Goal: Task Accomplishment & Management: Manage account settings

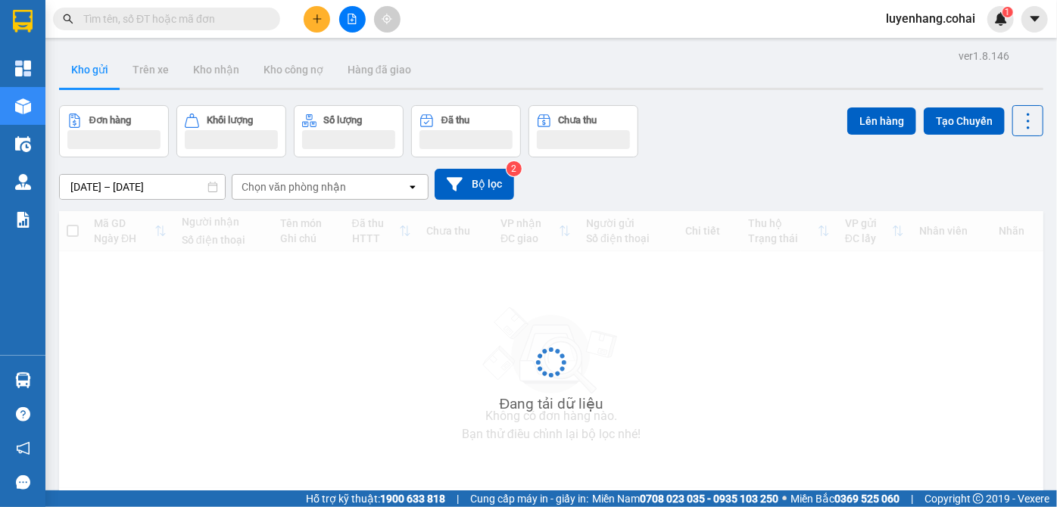
click at [322, 18] on icon "plus" at bounding box center [317, 19] width 11 height 11
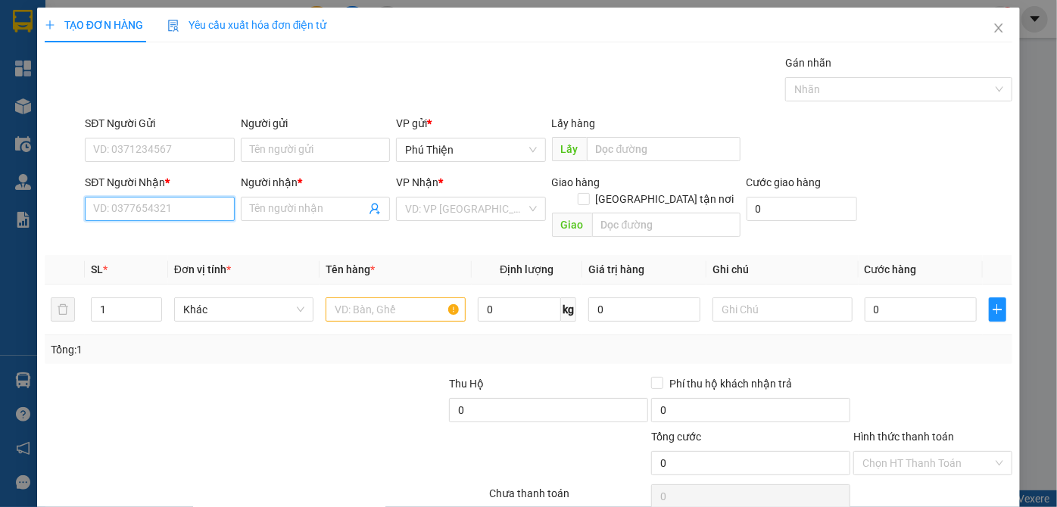
click at [147, 204] on input "SĐT Người Nhận *" at bounding box center [159, 209] width 149 height 24
click at [154, 242] on div "0933098652 - nhự" at bounding box center [157, 238] width 129 height 17
type input "0933098652"
type input "nhự"
type input "0933098652"
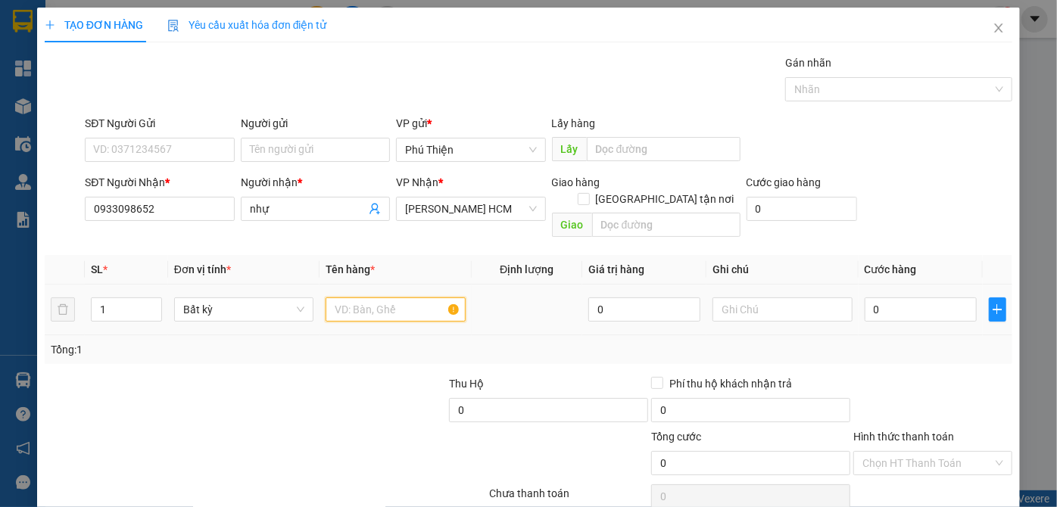
click at [425, 298] on input "text" at bounding box center [396, 310] width 140 height 24
type input "bao"
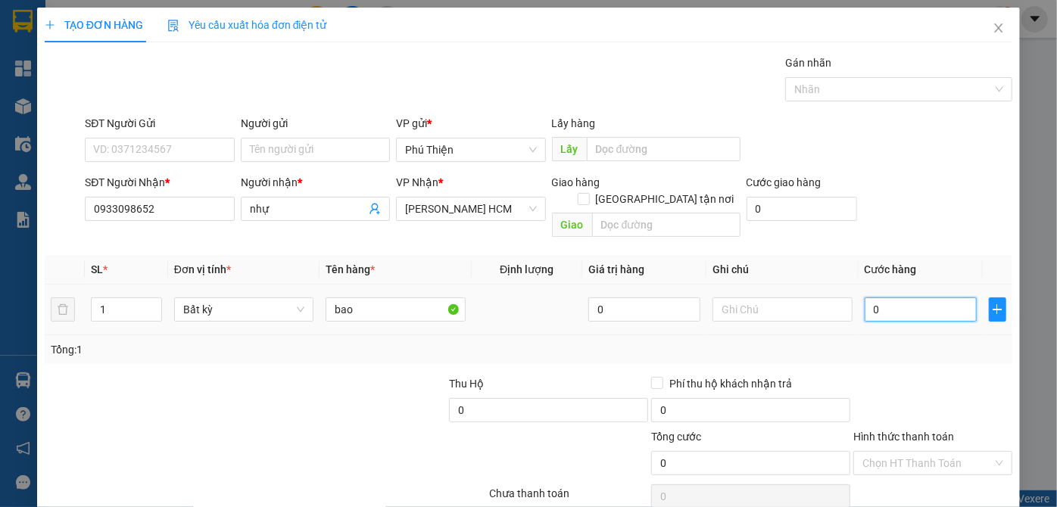
click at [876, 298] on input "0" at bounding box center [921, 310] width 112 height 24
type input "5"
type input "50"
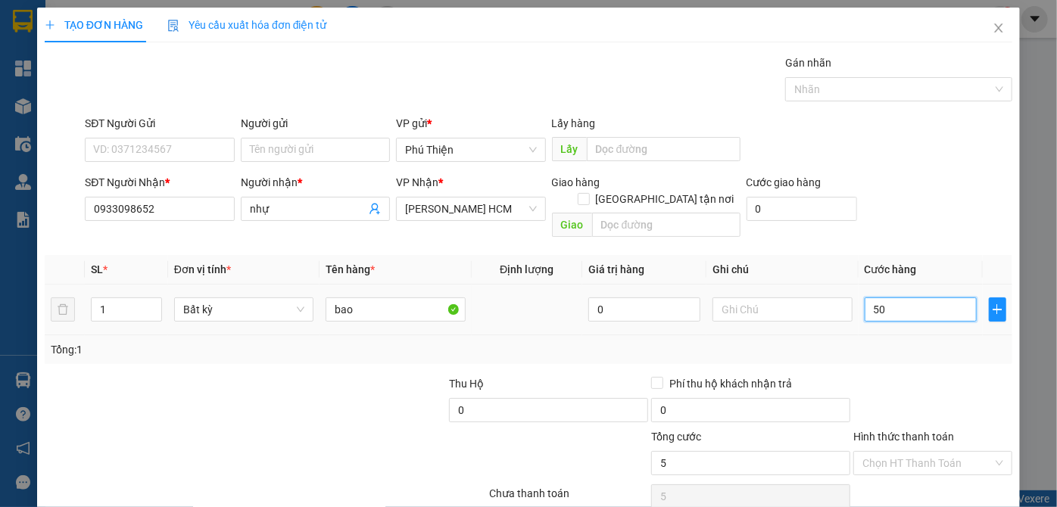
type input "50"
type input "5"
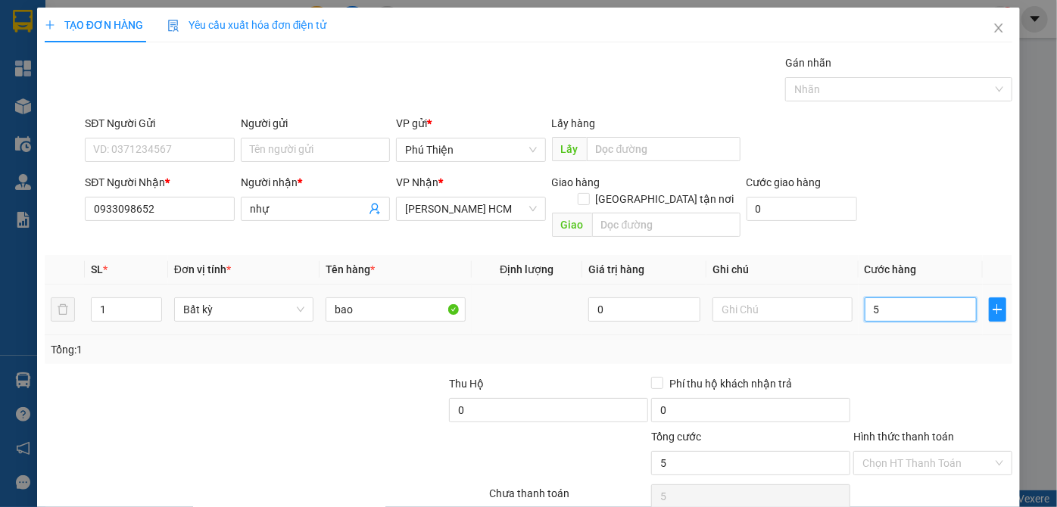
type input "0"
type input "70"
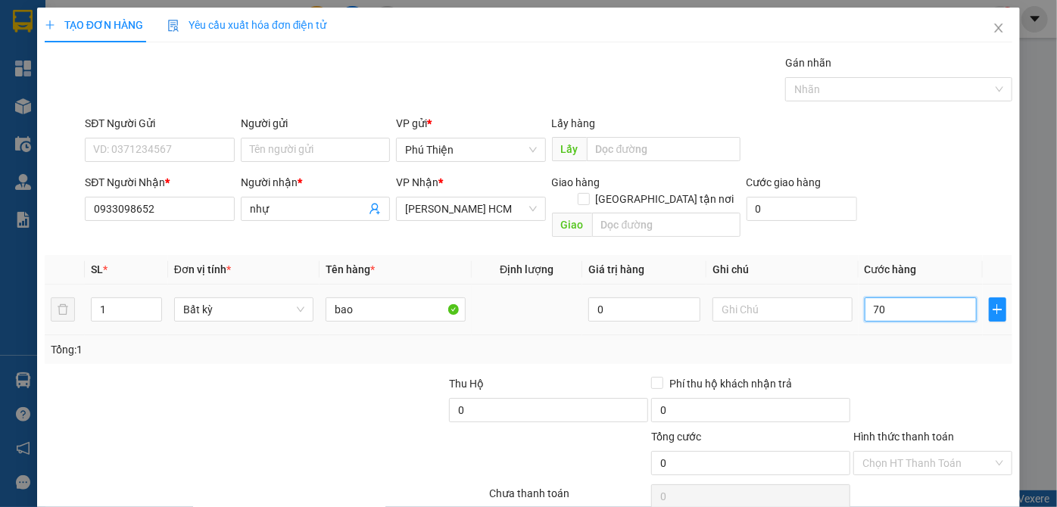
type input "70"
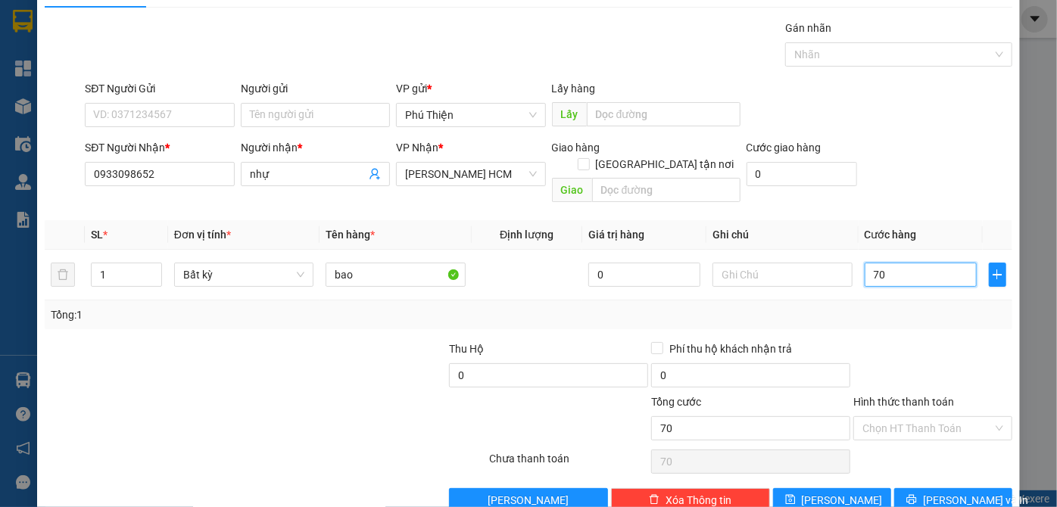
scroll to position [51, 0]
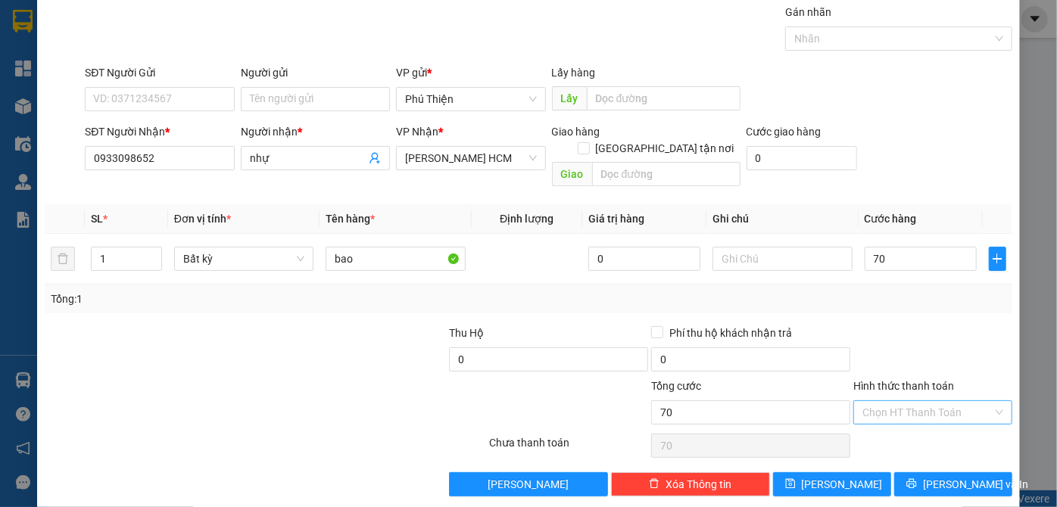
drag, startPoint x: 951, startPoint y: 398, endPoint x: 943, endPoint y: 405, distance: 10.8
click at [950, 401] on input "Hình thức thanh toán" at bounding box center [927, 412] width 130 height 23
type input "70.000"
click at [920, 425] on div "Tại văn phòng" at bounding box center [924, 424] width 139 height 17
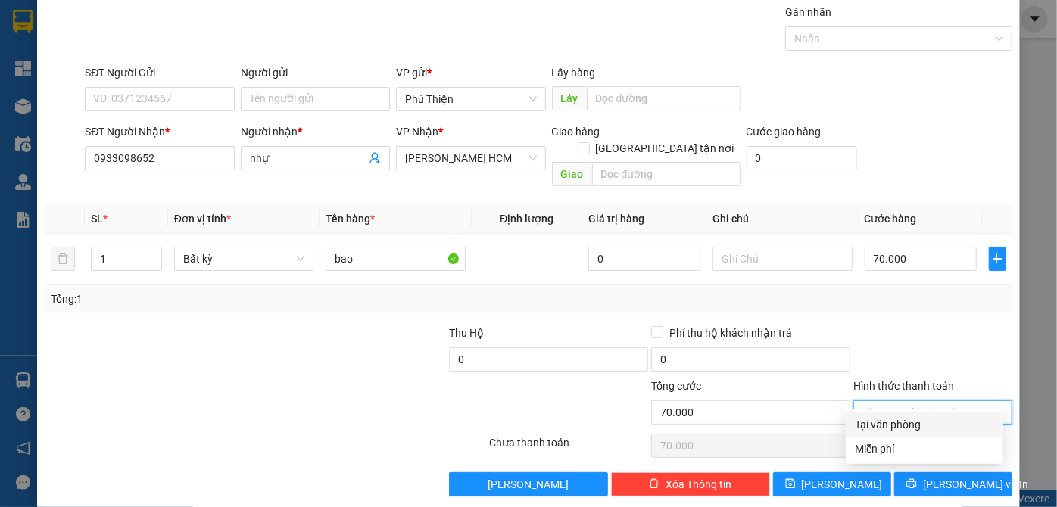
type input "0"
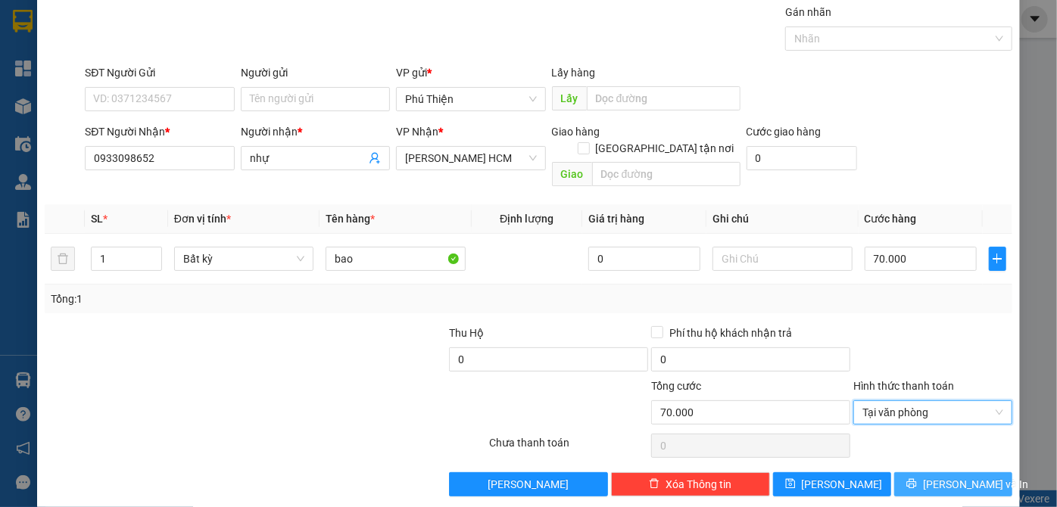
click at [938, 476] on span "[PERSON_NAME] và In" at bounding box center [976, 484] width 106 height 17
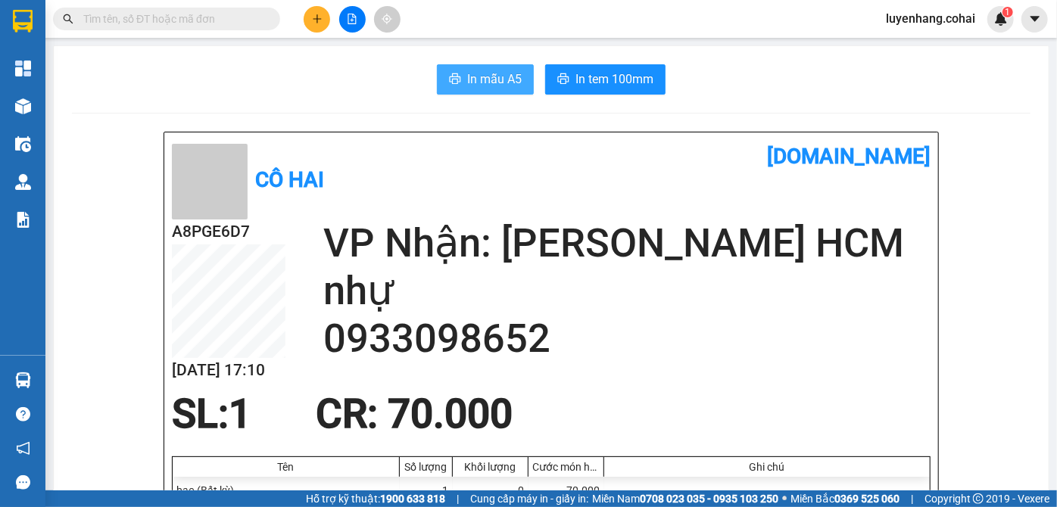
click at [492, 76] on span "In mẫu A5" at bounding box center [494, 79] width 55 height 19
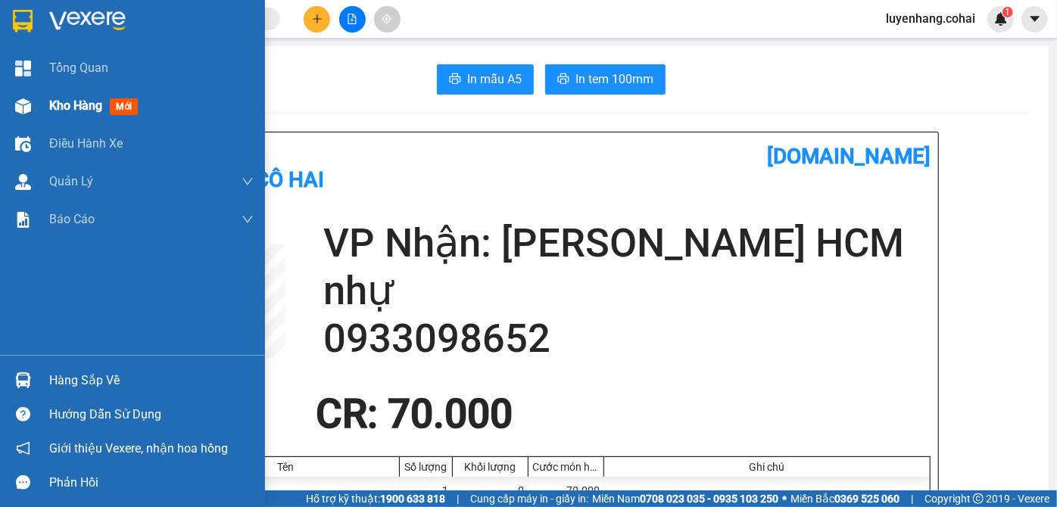
click at [42, 101] on div "Kho hàng mới" at bounding box center [132, 106] width 265 height 38
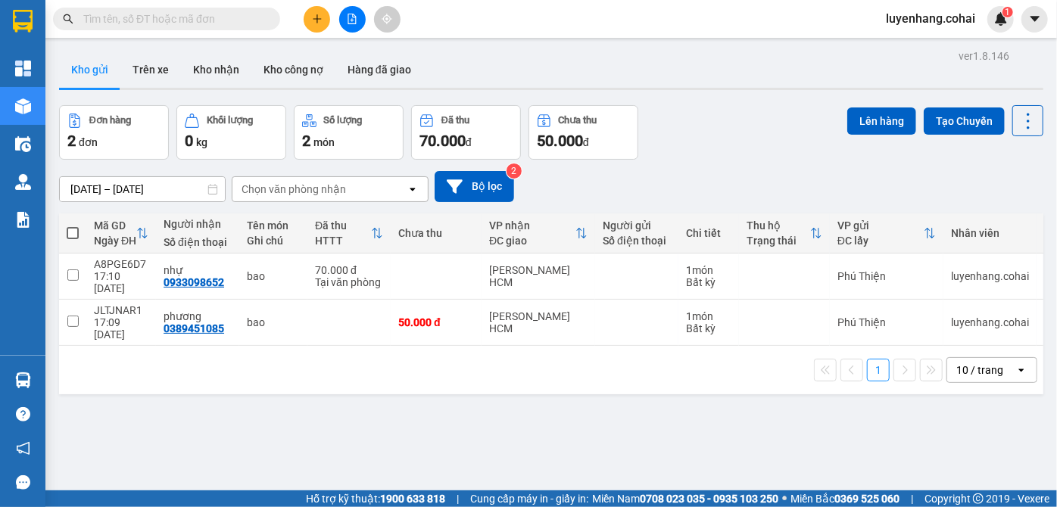
click at [70, 229] on span at bounding box center [73, 233] width 12 height 12
click at [73, 226] on input "checkbox" at bounding box center [73, 226] width 0 height 0
checkbox input "true"
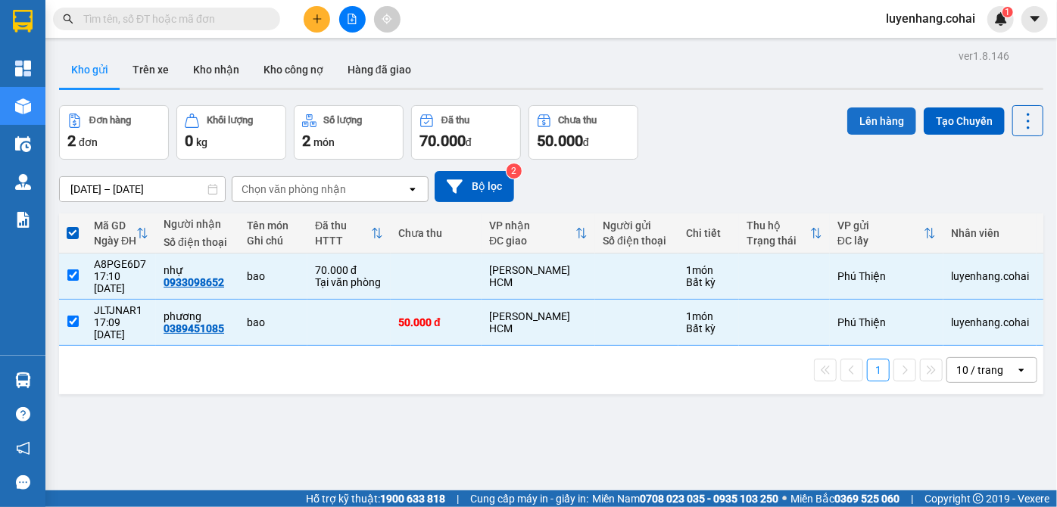
click at [880, 126] on button "Lên hàng" at bounding box center [881, 121] width 69 height 27
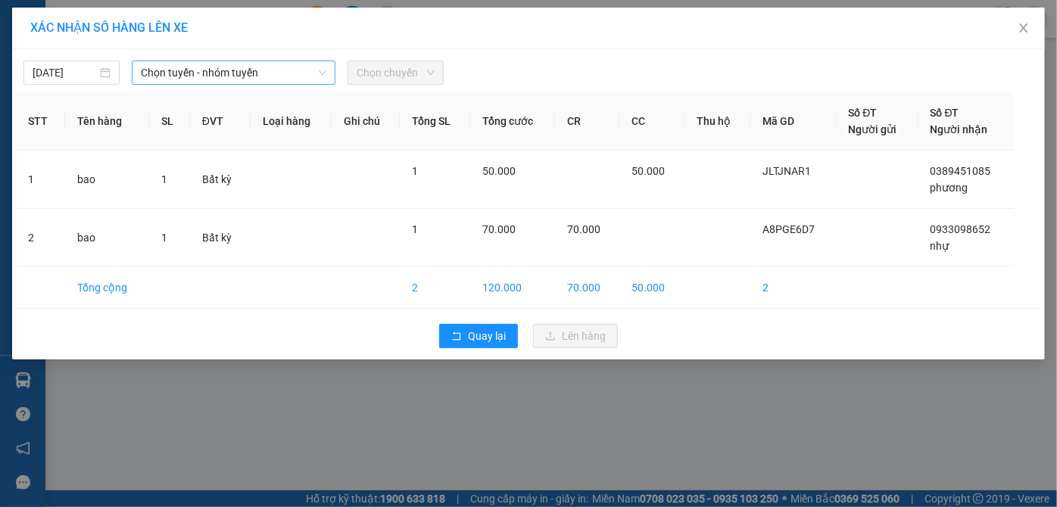
click at [264, 75] on span "Chọn tuyến - nhóm tuyến" at bounding box center [234, 72] width 186 height 23
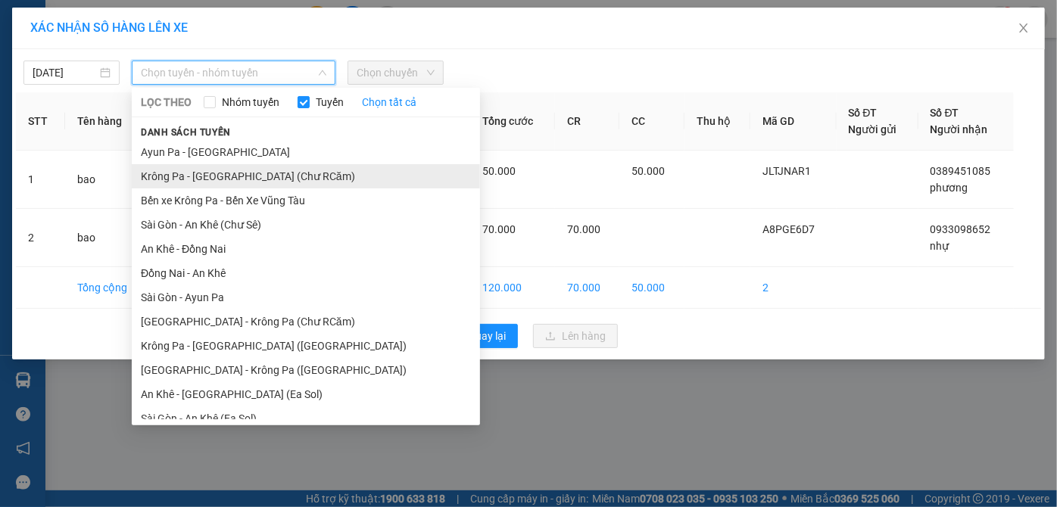
click at [276, 173] on li "Krông Pa - [GEOGRAPHIC_DATA] (Chư RCăm)" at bounding box center [306, 176] width 348 height 24
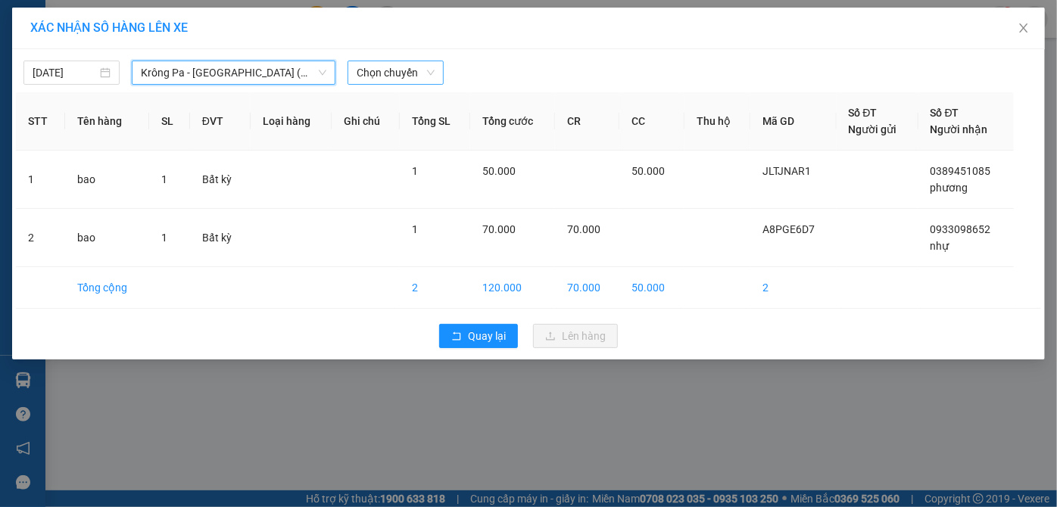
click at [410, 76] on span "Chọn chuyến" at bounding box center [396, 72] width 78 height 23
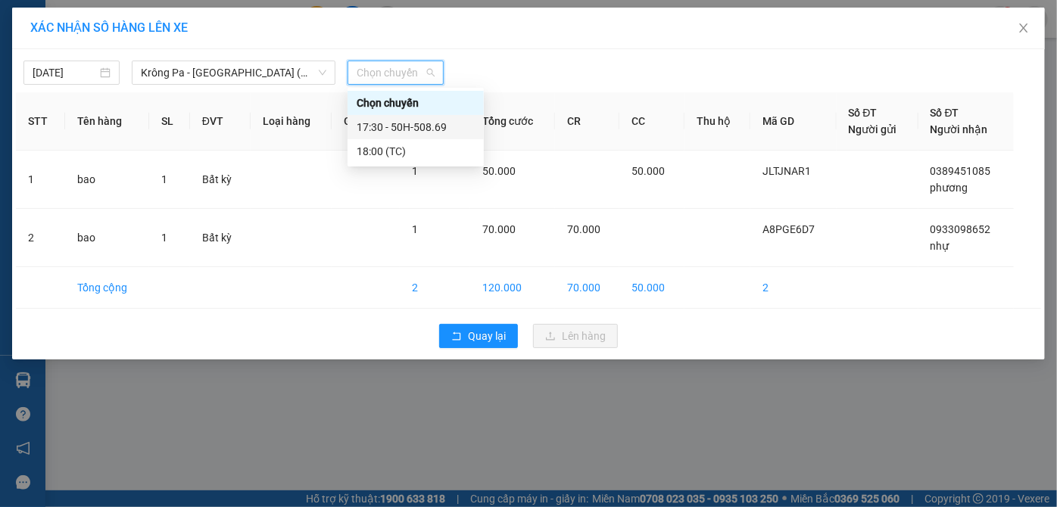
click at [419, 122] on div "17:30 - 50H-508.69" at bounding box center [416, 127] width 118 height 17
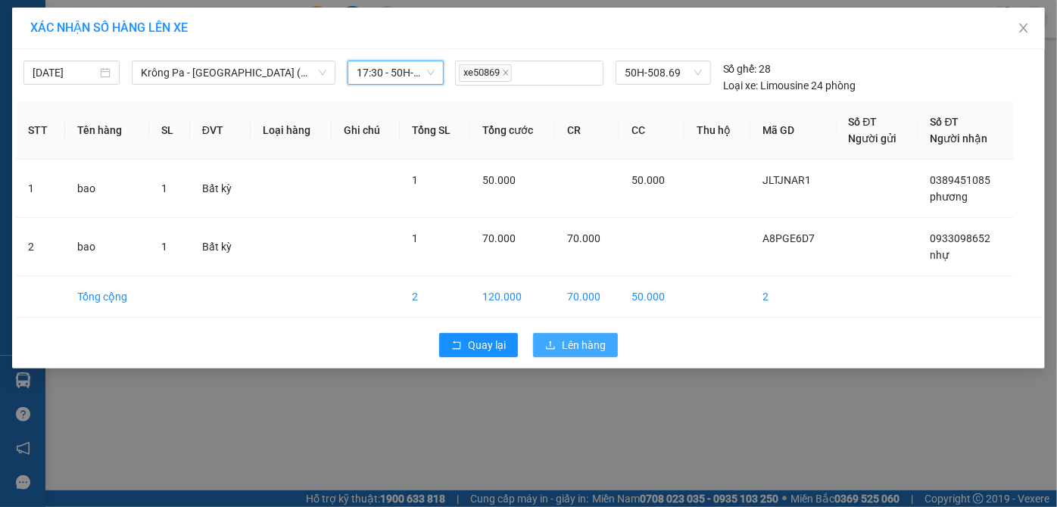
click at [585, 342] on span "Lên hàng" at bounding box center [584, 345] width 44 height 17
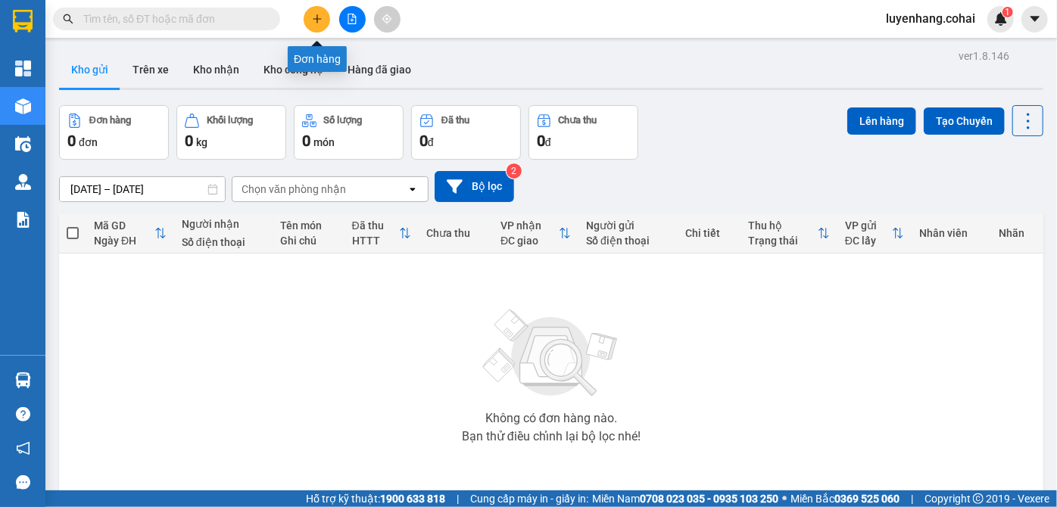
click at [321, 7] on button at bounding box center [317, 19] width 26 height 26
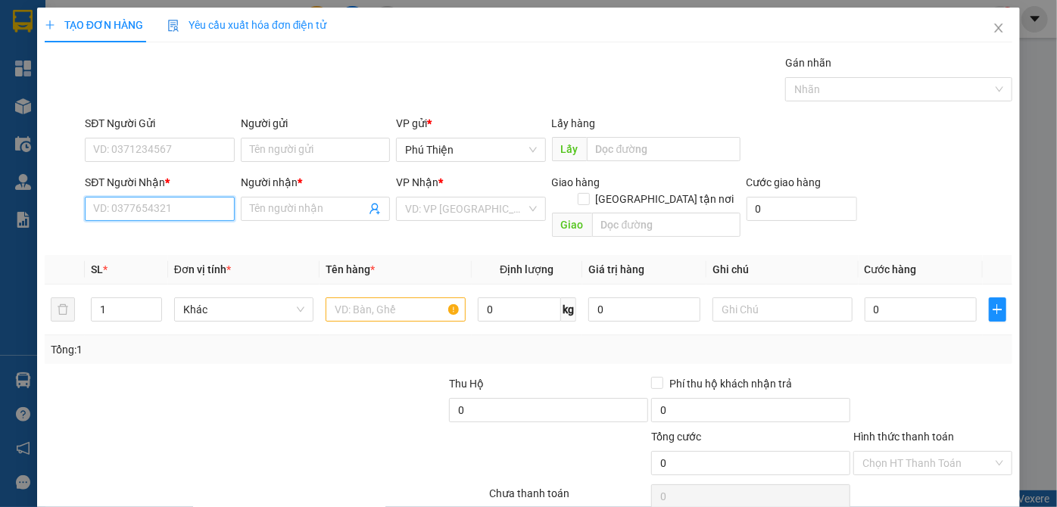
click at [142, 206] on input "SĐT Người Nhận *" at bounding box center [159, 209] width 149 height 24
type input "0981664264"
click at [176, 207] on input "0981664264" at bounding box center [159, 209] width 149 height 24
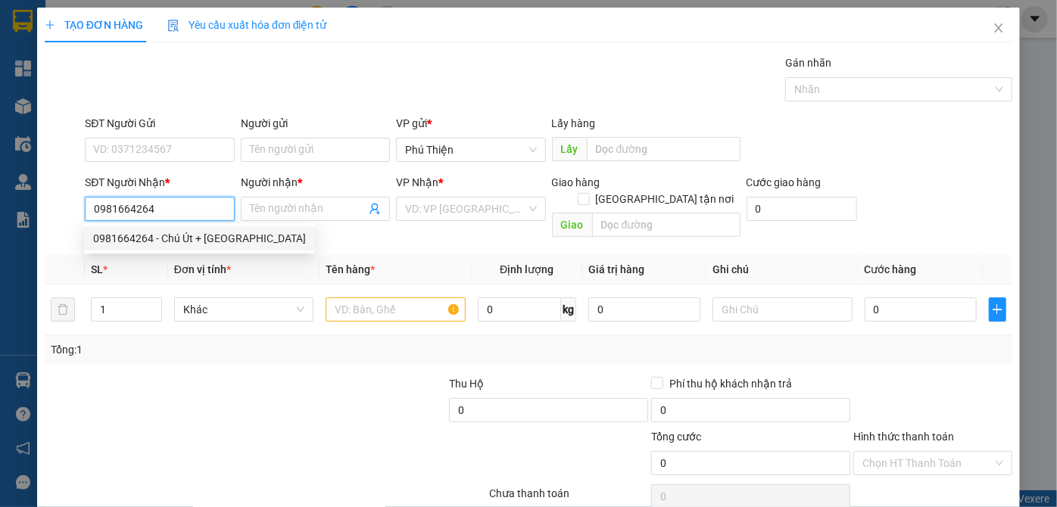
click at [173, 235] on div "0981664264 - Chú Út + [GEOGRAPHIC_DATA]" at bounding box center [199, 238] width 213 height 17
type input "Chú Út + Cô Hà"
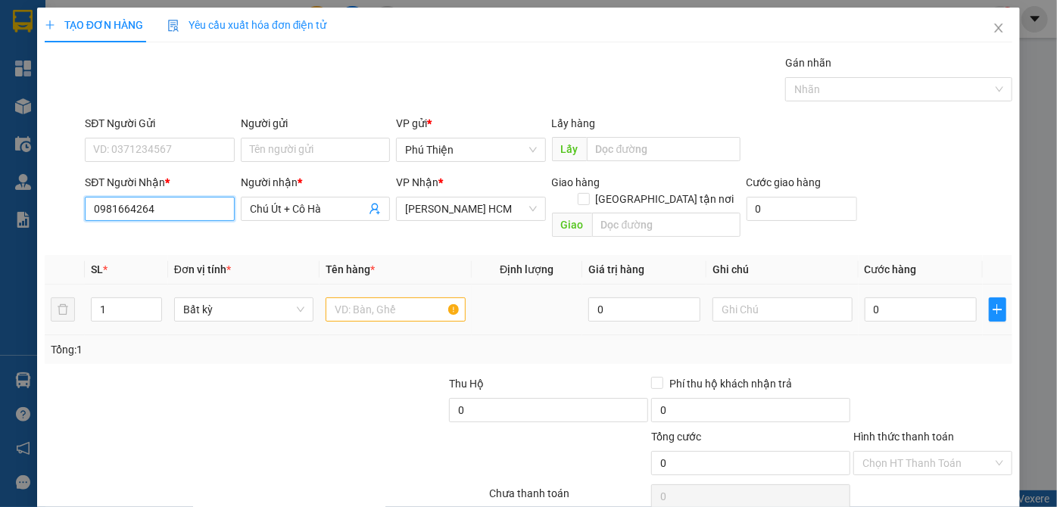
type input "0981664264"
click at [349, 298] on input "text" at bounding box center [396, 310] width 140 height 24
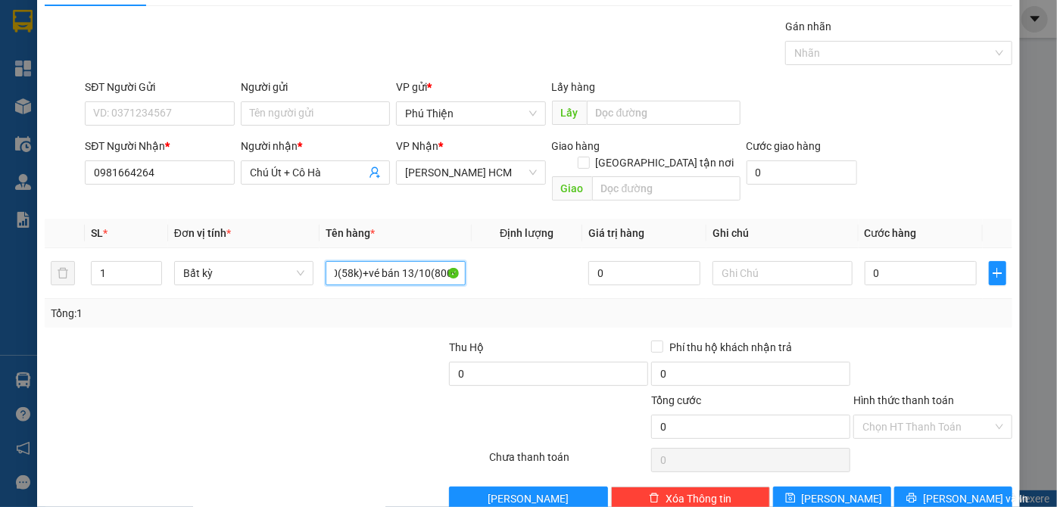
scroll to position [51, 0]
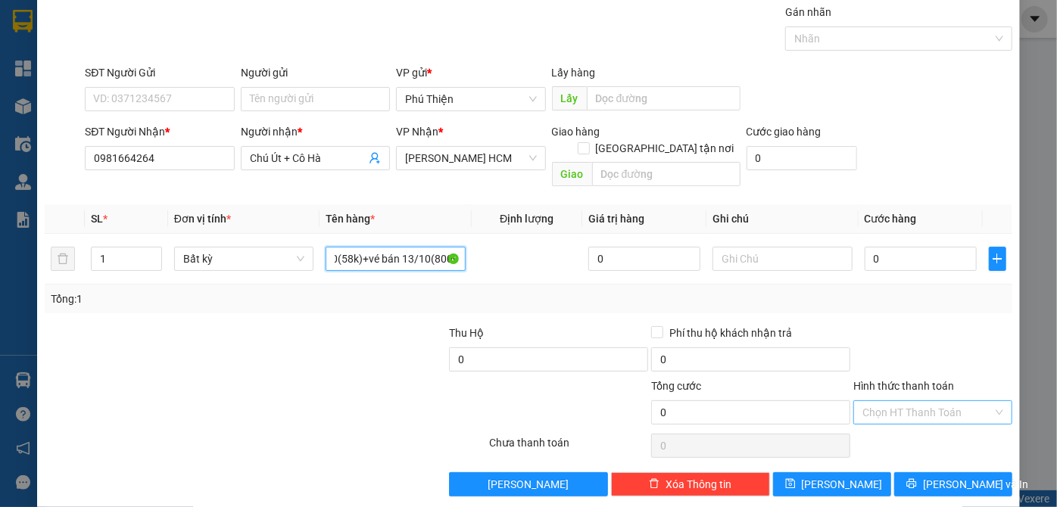
type input "1 bì thư hàng sg-pth 12/10(1067k) vs pth-sg 13/10(58k)+vé bán 13/10(800k)"
click at [882, 401] on input "Hình thức thanh toán" at bounding box center [927, 412] width 130 height 23
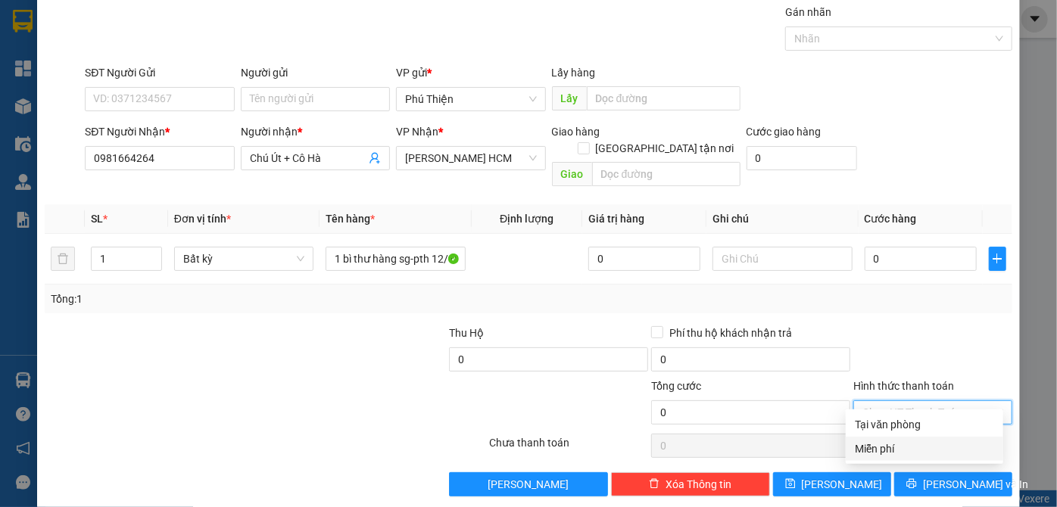
click at [865, 450] on div "Miễn phí" at bounding box center [924, 449] width 139 height 17
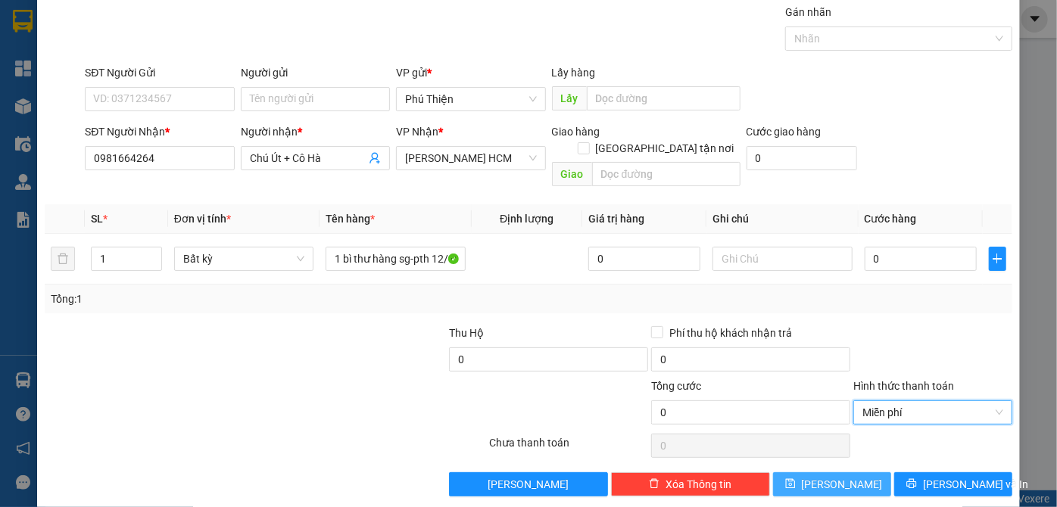
click at [837, 476] on span "[PERSON_NAME]" at bounding box center [842, 484] width 81 height 17
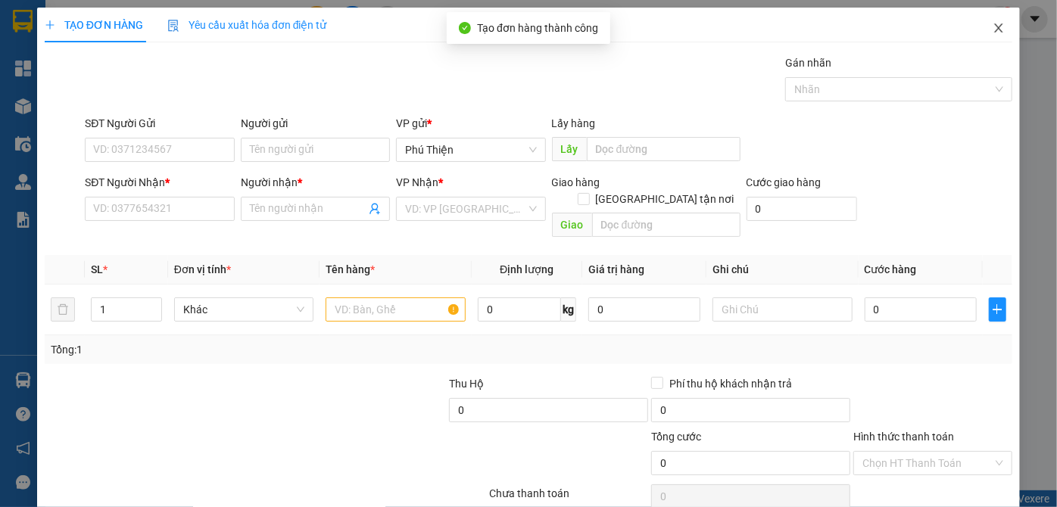
click at [993, 30] on icon "close" at bounding box center [999, 28] width 12 height 12
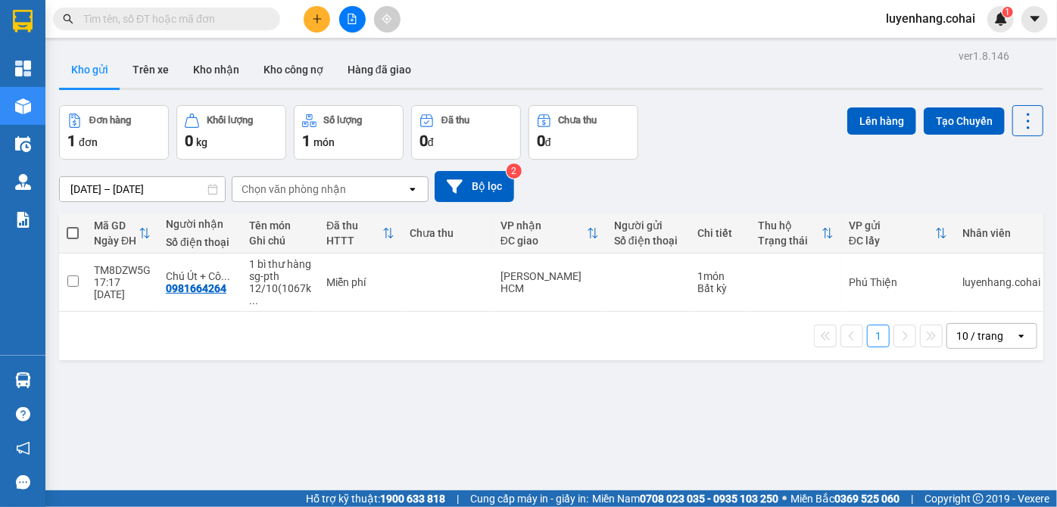
click at [76, 231] on span at bounding box center [73, 233] width 12 height 12
click at [73, 226] on input "checkbox" at bounding box center [73, 226] width 0 height 0
checkbox input "true"
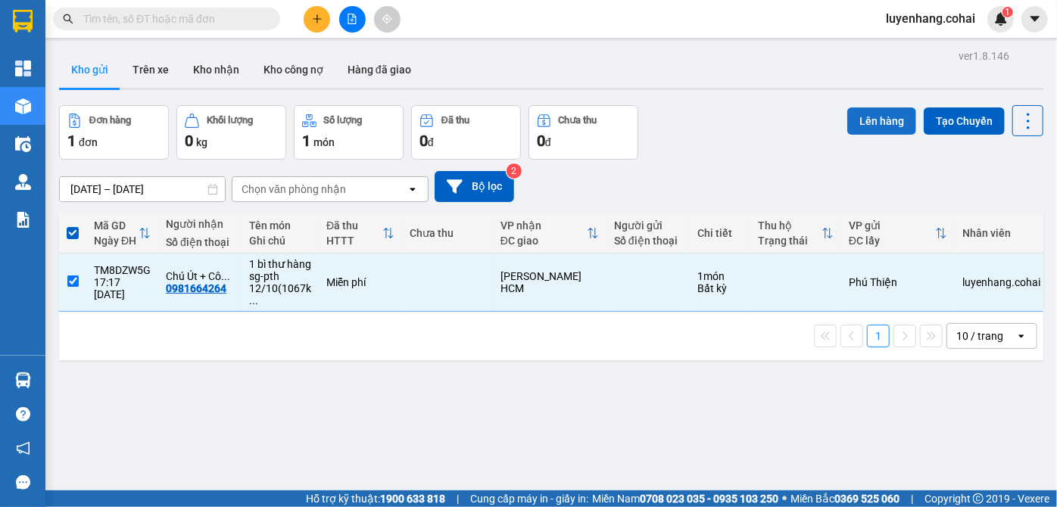
click at [870, 121] on button "Lên hàng" at bounding box center [881, 121] width 69 height 27
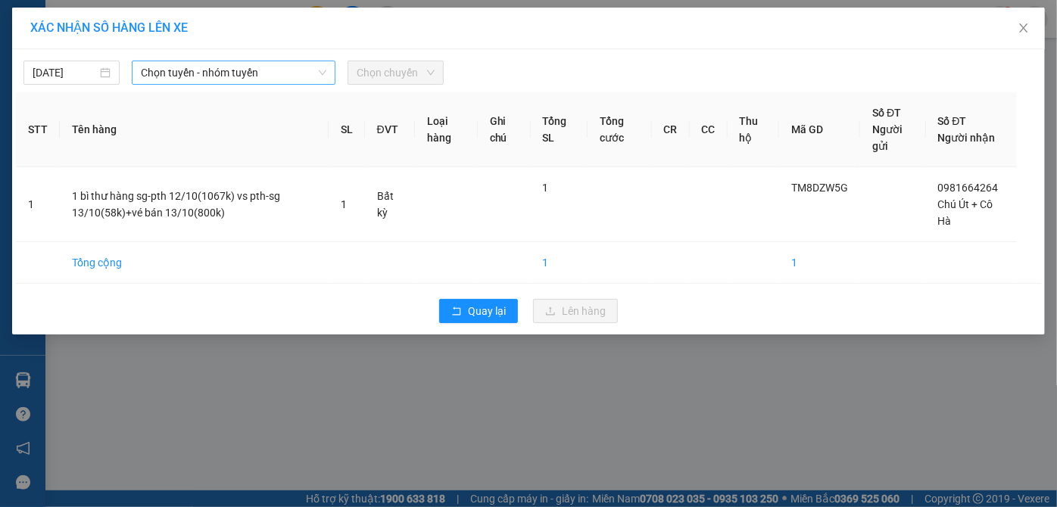
click at [202, 73] on span "Chọn tuyến - nhóm tuyến" at bounding box center [234, 72] width 186 height 23
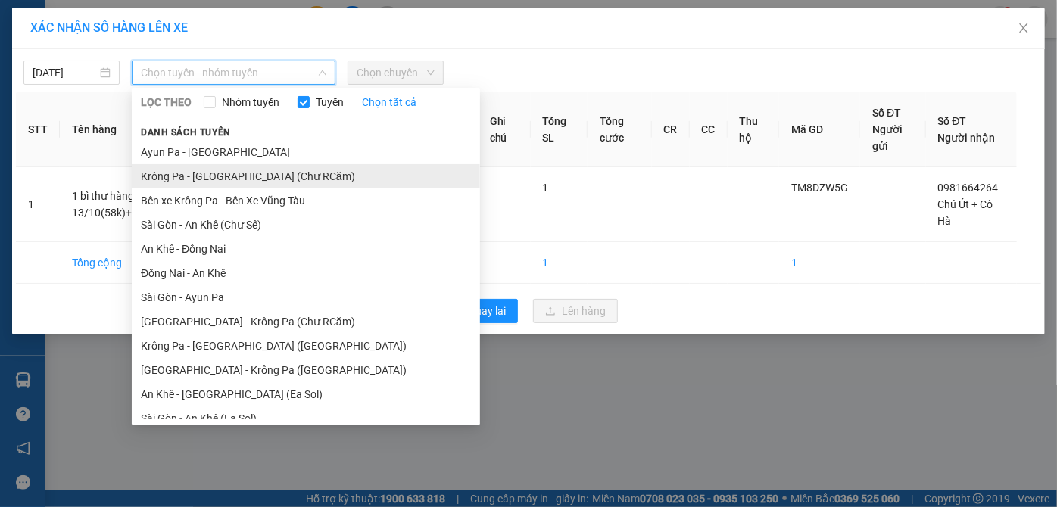
click at [280, 179] on li "Krông Pa - [GEOGRAPHIC_DATA] (Chư RCăm)" at bounding box center [306, 176] width 348 height 24
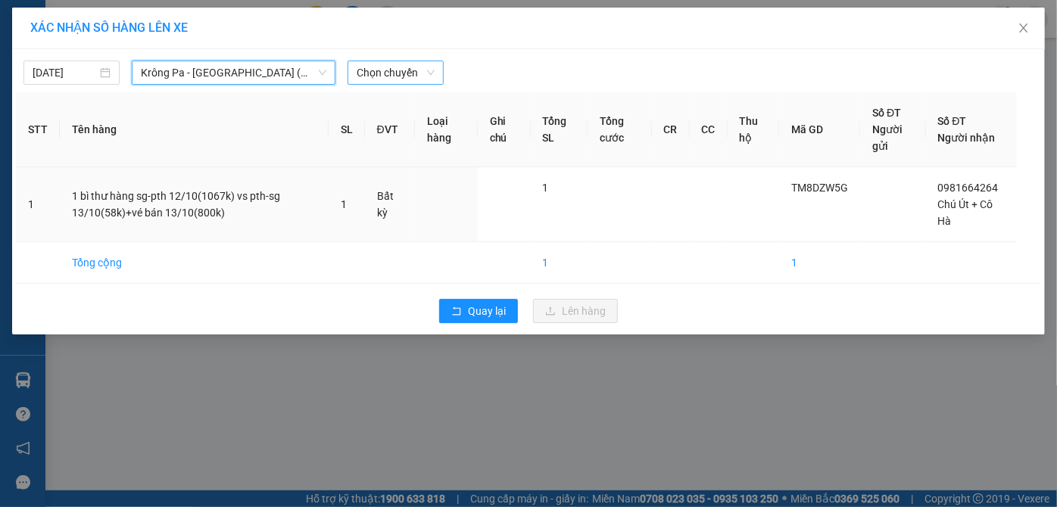
click at [383, 64] on span "Chọn chuyến" at bounding box center [396, 72] width 78 height 23
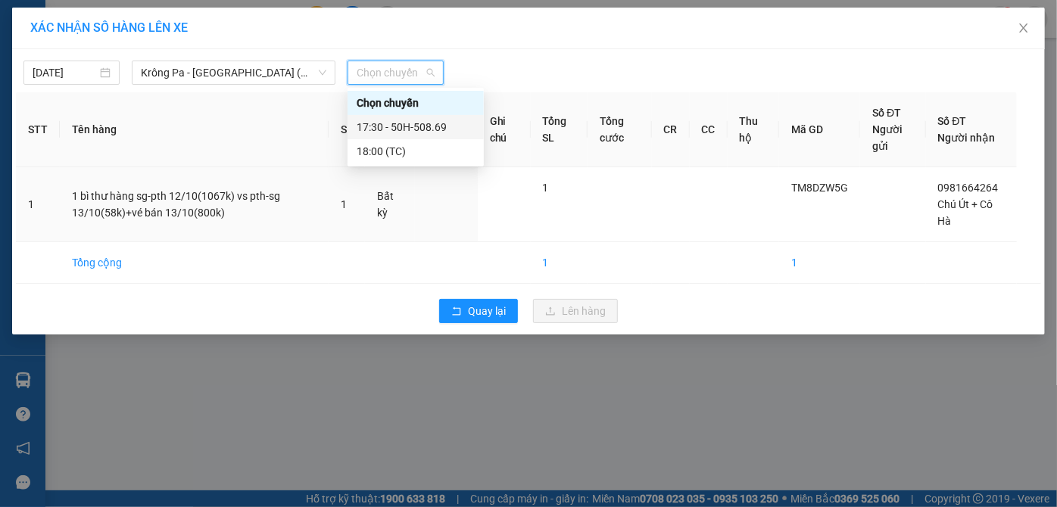
drag, startPoint x: 431, startPoint y: 123, endPoint x: 469, endPoint y: 159, distance: 53.0
click at [432, 123] on div "17:30 - 50H-508.69" at bounding box center [416, 127] width 118 height 17
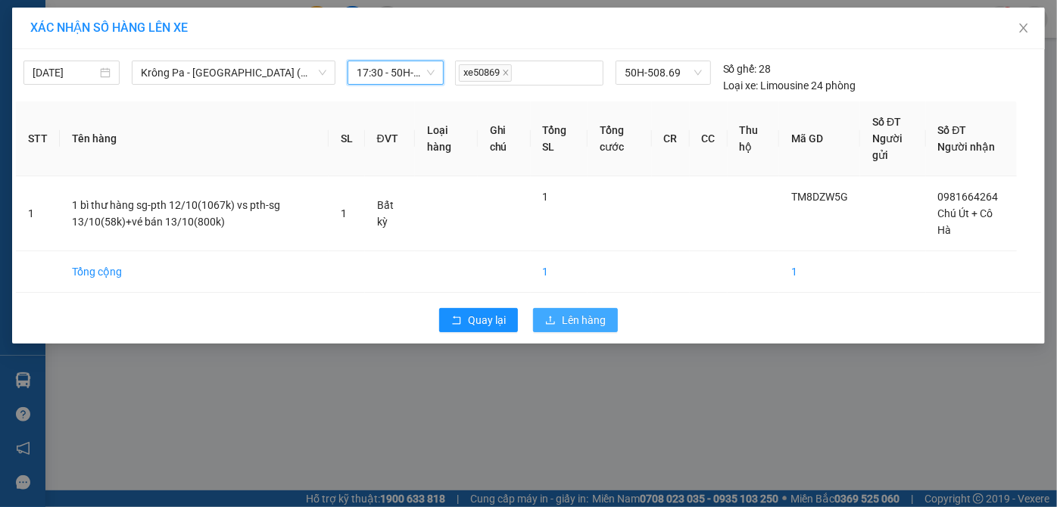
click at [564, 319] on span "Lên hàng" at bounding box center [584, 320] width 44 height 17
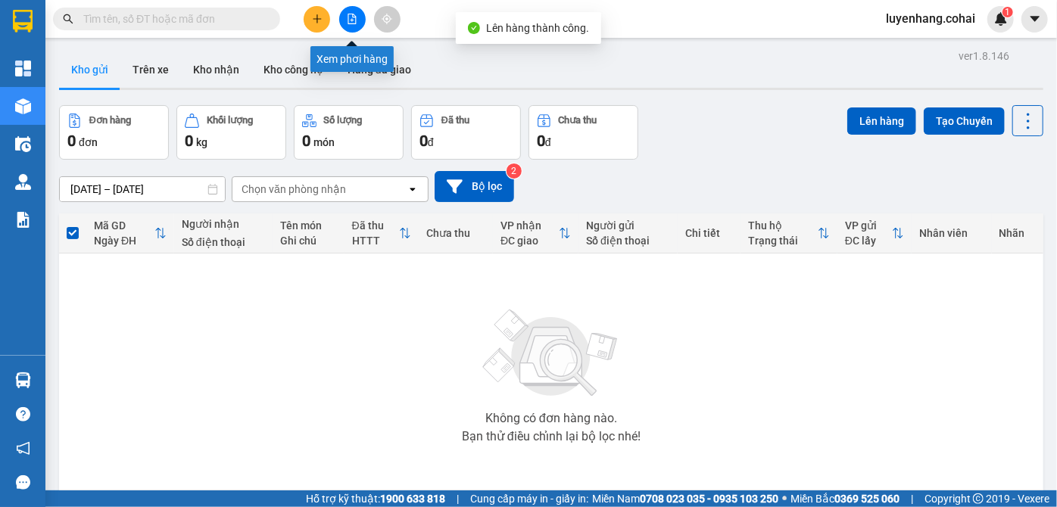
click at [358, 17] on button at bounding box center [352, 19] width 26 height 26
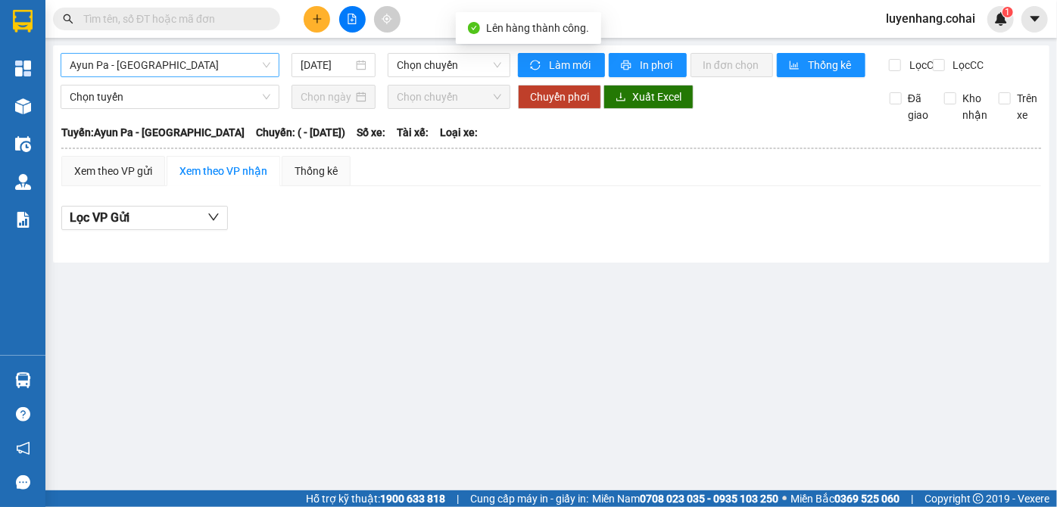
click at [238, 55] on span "Ayun Pa - [GEOGRAPHIC_DATA]" at bounding box center [170, 65] width 201 height 23
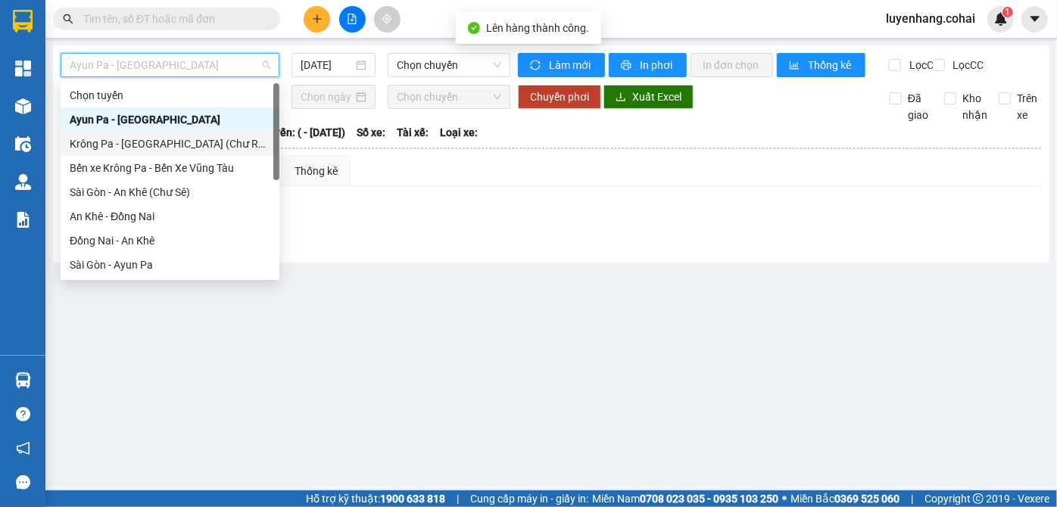
click at [205, 143] on div "Krông Pa - [GEOGRAPHIC_DATA] (Chư RCăm)" at bounding box center [170, 144] width 201 height 17
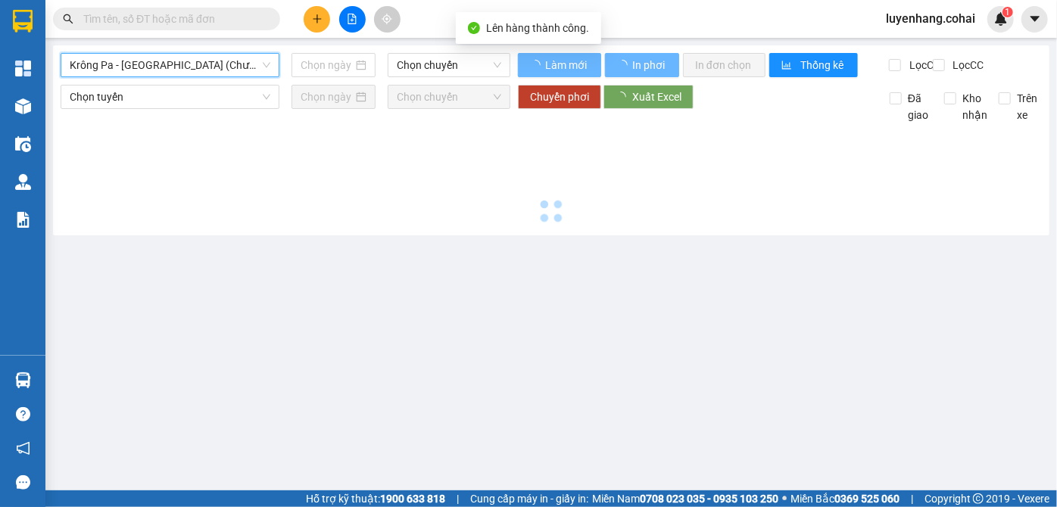
type input "[DATE]"
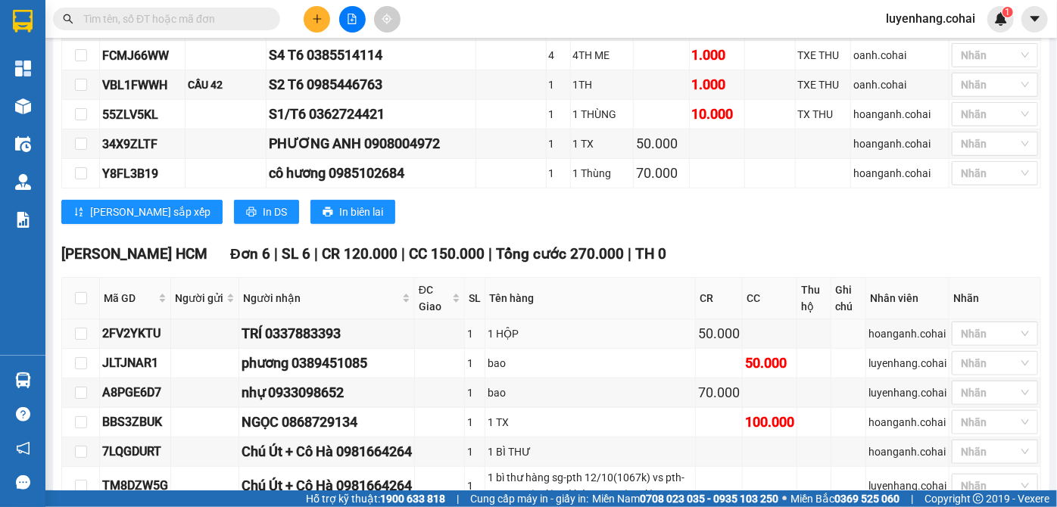
scroll to position [644, 0]
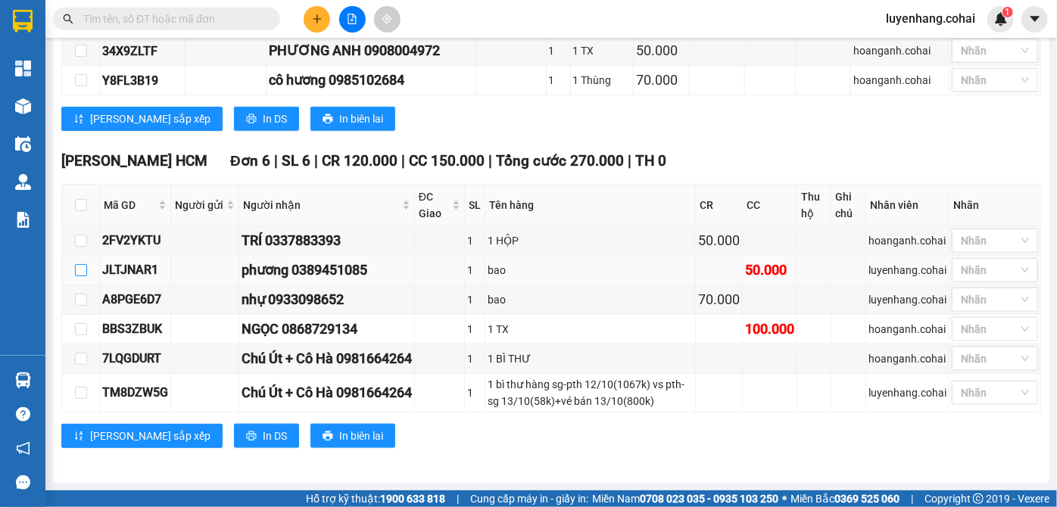
click at [83, 275] on input "checkbox" at bounding box center [81, 270] width 12 height 12
checkbox input "true"
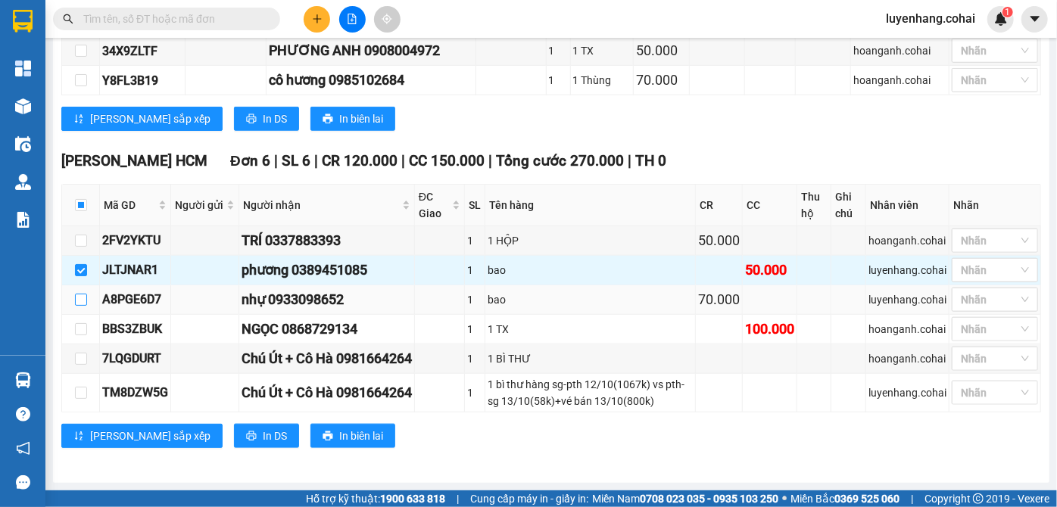
click at [83, 306] on input "checkbox" at bounding box center [81, 300] width 12 height 12
checkbox input "true"
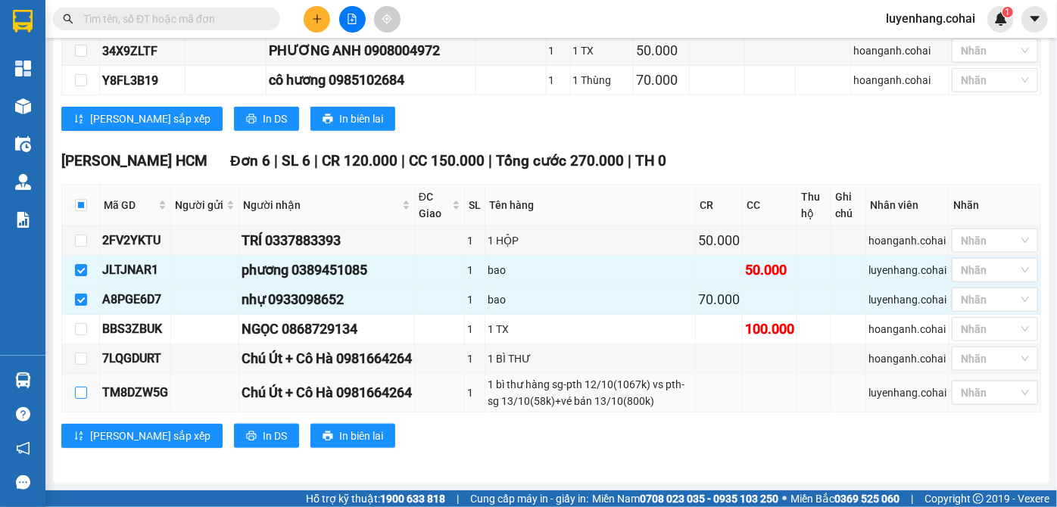
click at [85, 398] on input "checkbox" at bounding box center [81, 393] width 12 height 12
checkbox input "true"
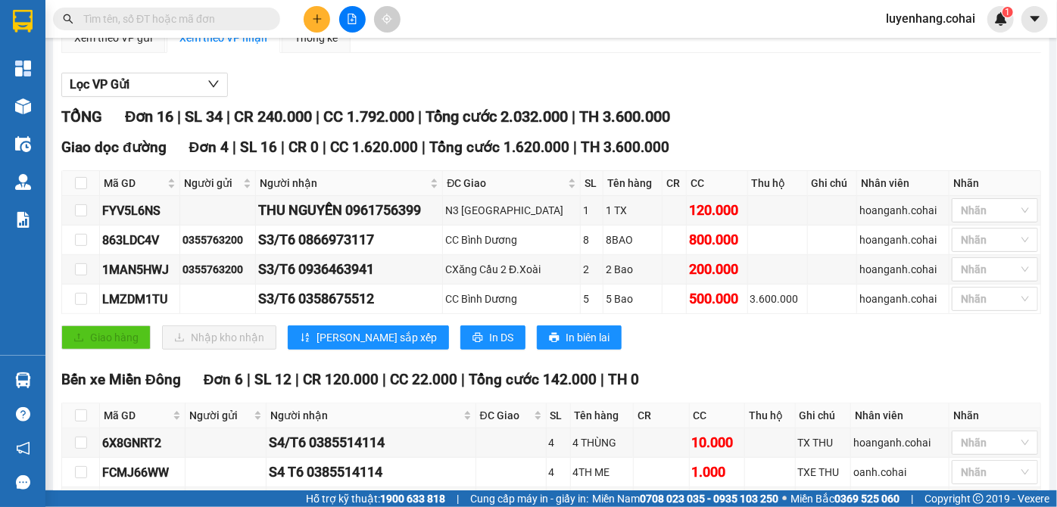
scroll to position [0, 0]
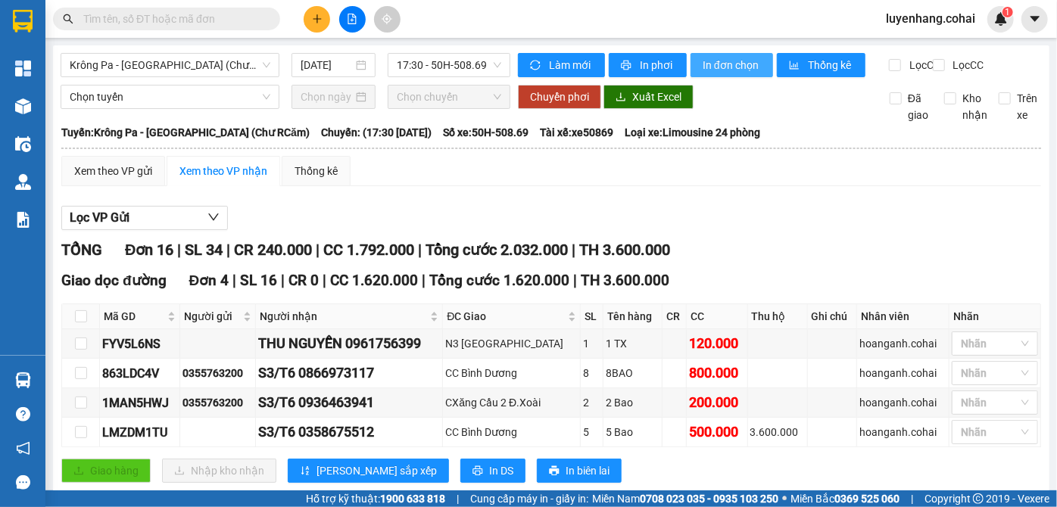
click at [732, 69] on span "In đơn chọn" at bounding box center [732, 65] width 58 height 17
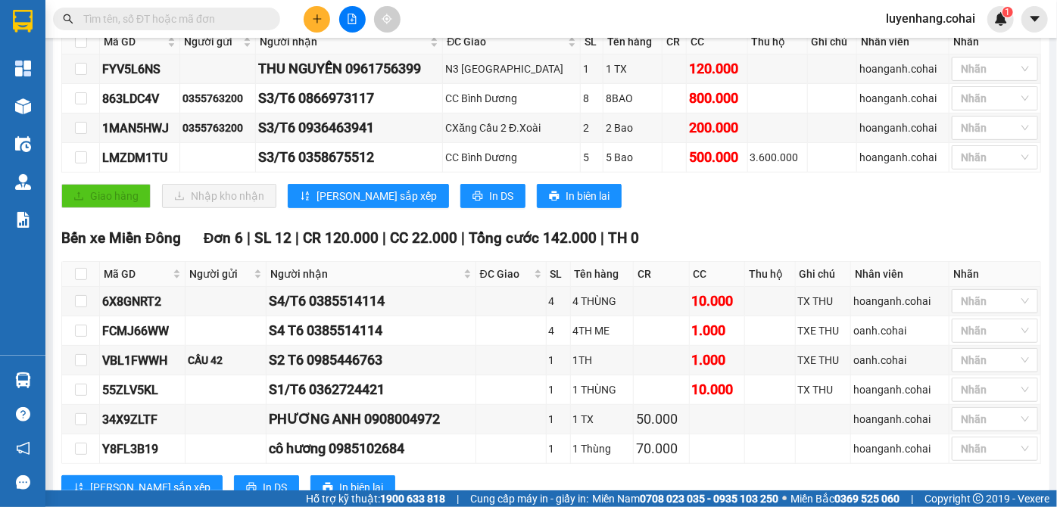
scroll to position [344, 0]
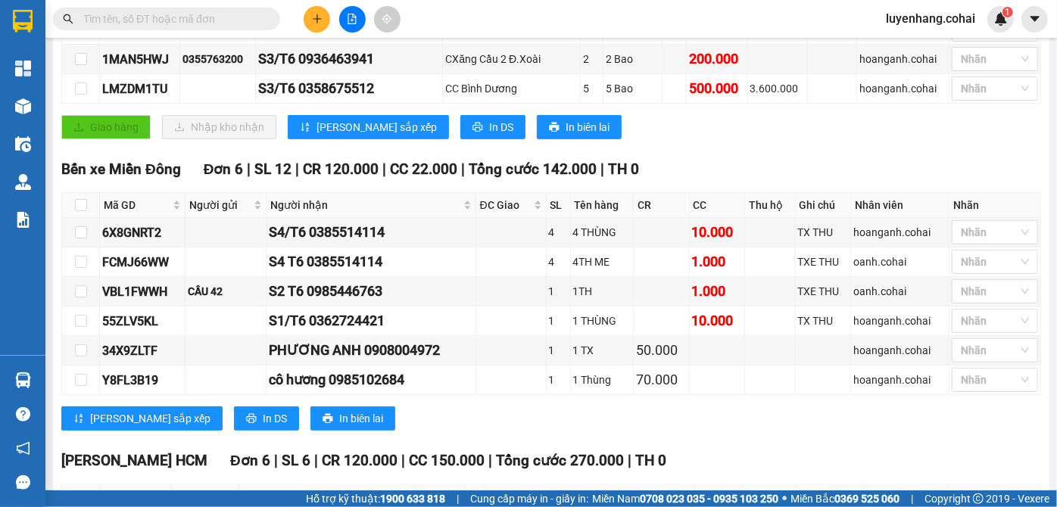
click at [775, 436] on div "Bến xe [GEOGRAPHIC_DATA] 6 | SL 12 | CR 120.000 | CC 22.000 | Tổng cước 142.000…" at bounding box center [551, 300] width 980 height 284
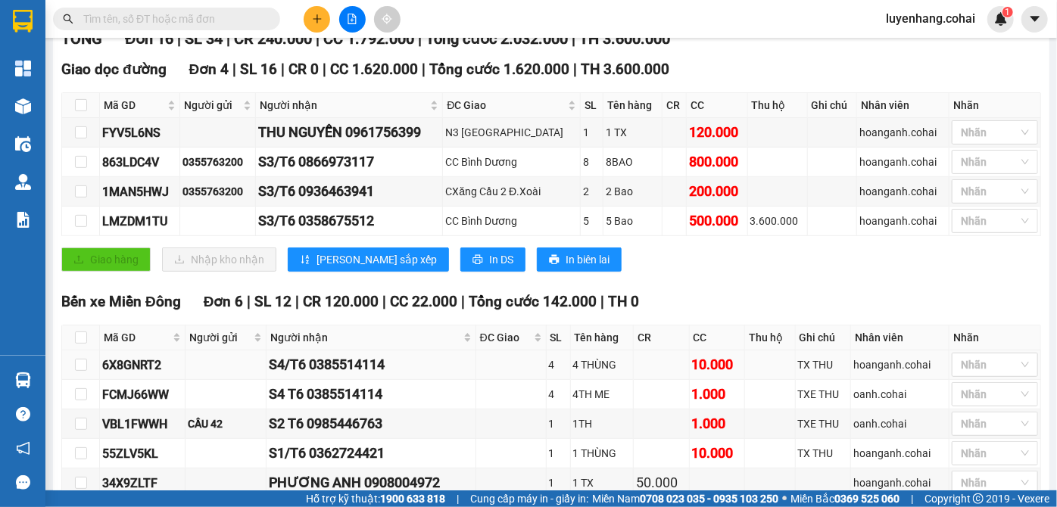
scroll to position [0, 0]
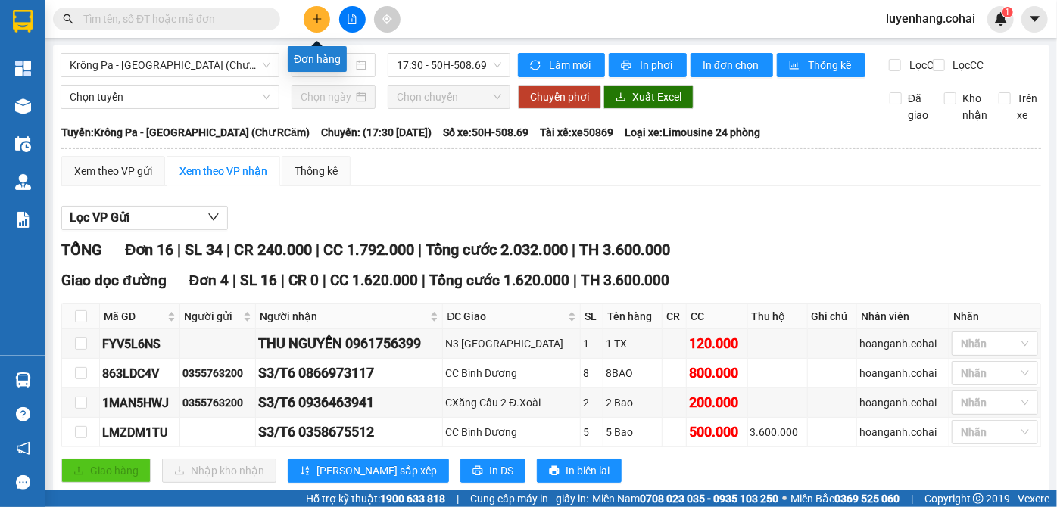
click at [323, 15] on button at bounding box center [317, 19] width 26 height 26
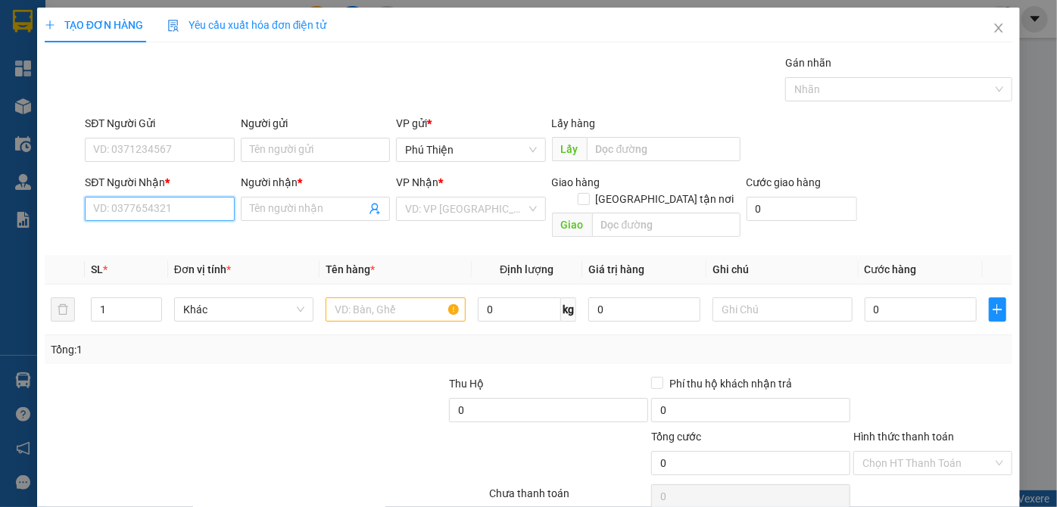
click at [172, 210] on input "SĐT Người Nhận *" at bounding box center [159, 209] width 149 height 24
click at [257, 202] on input "Người nhận *" at bounding box center [308, 209] width 116 height 17
type input "c.hằng"
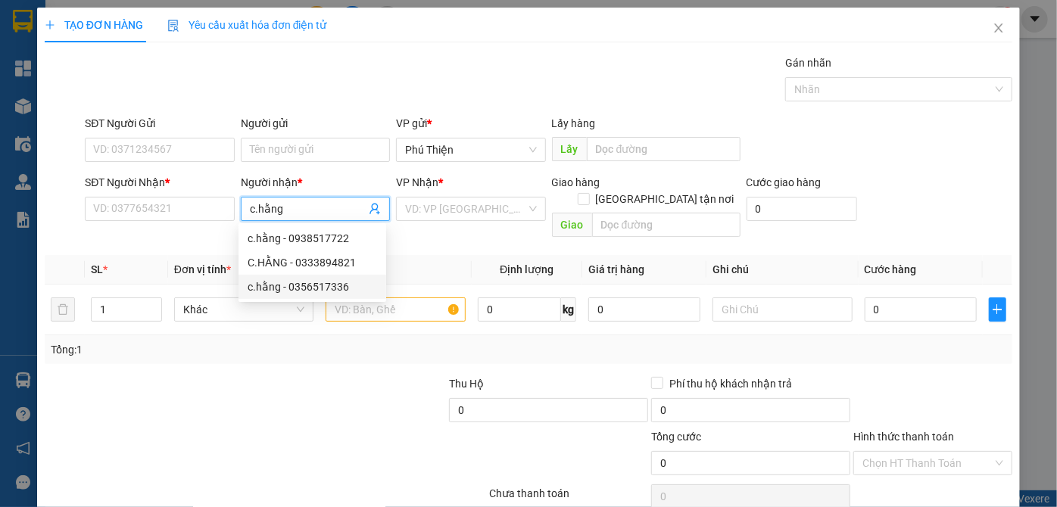
click at [341, 287] on div "c.hằng - 0356517336" at bounding box center [312, 287] width 129 height 17
type input "0356517336"
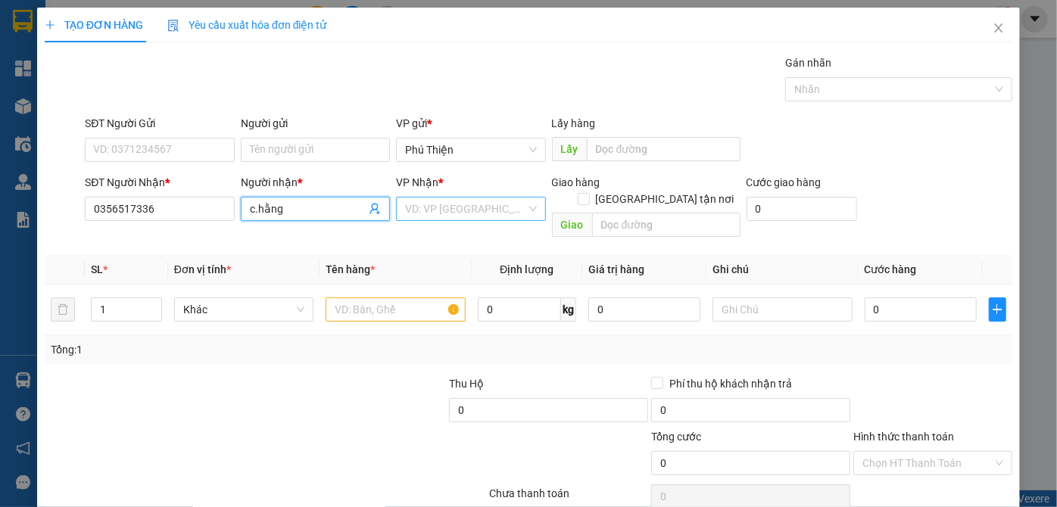
type input "c.hằng"
click at [434, 206] on input "search" at bounding box center [465, 209] width 120 height 23
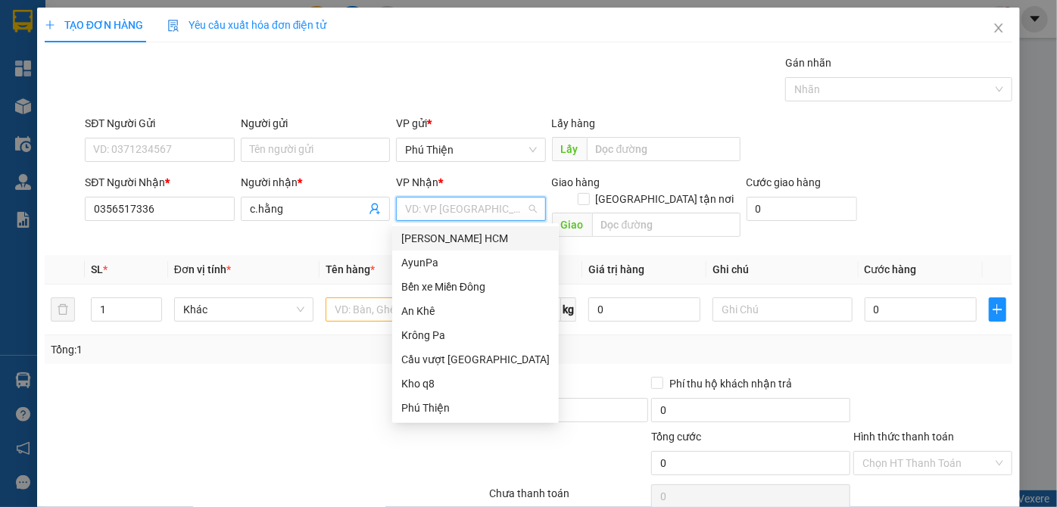
click at [472, 242] on div "[PERSON_NAME] HCM" at bounding box center [475, 238] width 148 height 17
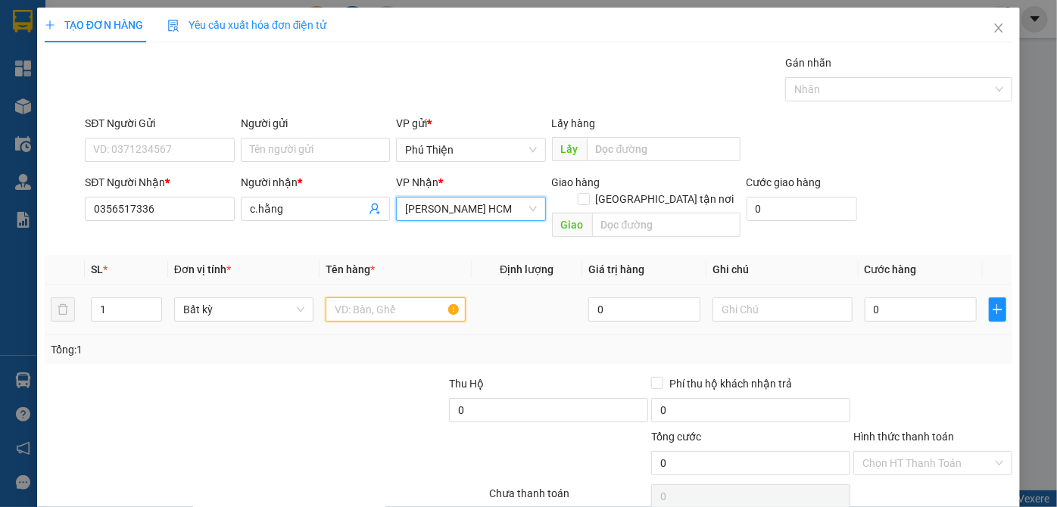
click at [360, 303] on input "text" at bounding box center [396, 310] width 140 height 24
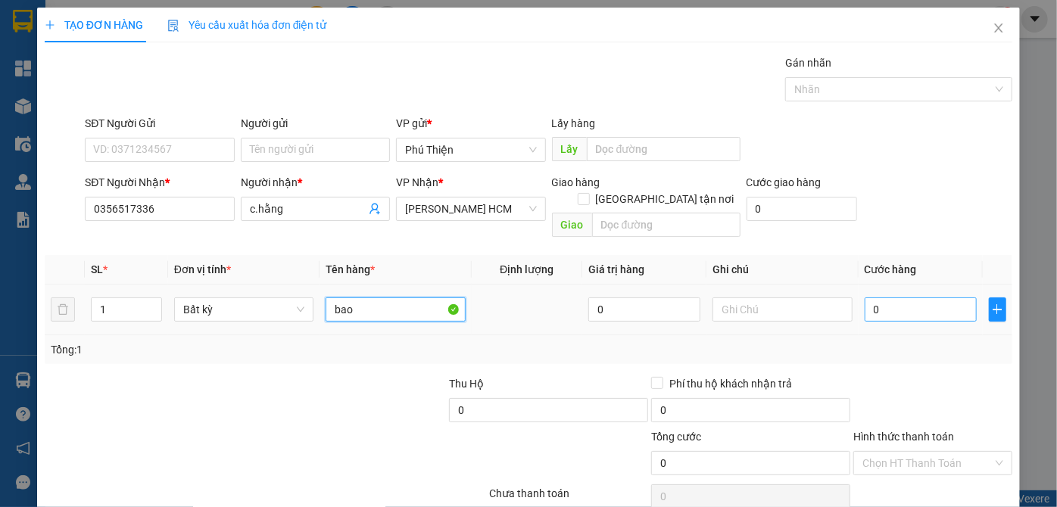
type input "bao"
click at [907, 298] on input "0" at bounding box center [921, 310] width 112 height 24
type input "1"
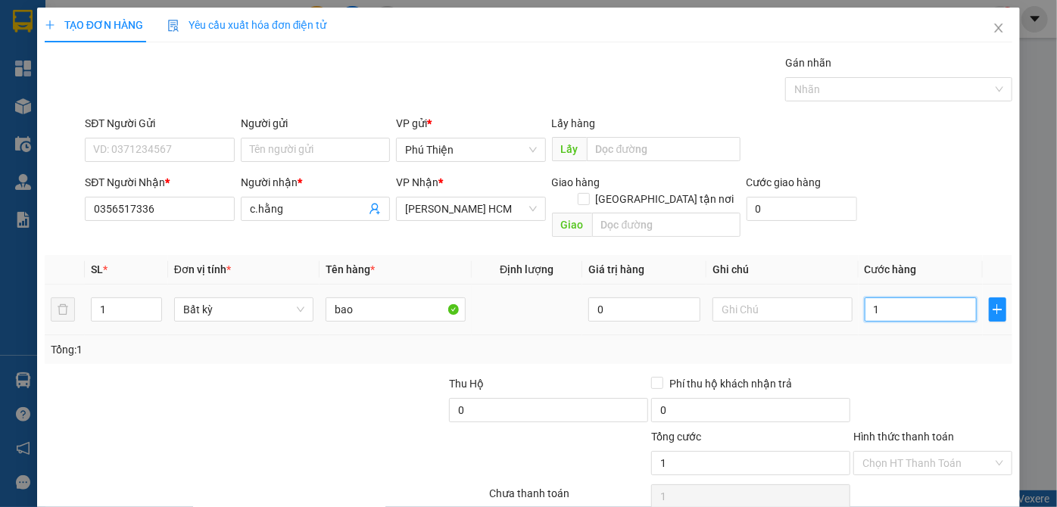
type input "10"
type input "100"
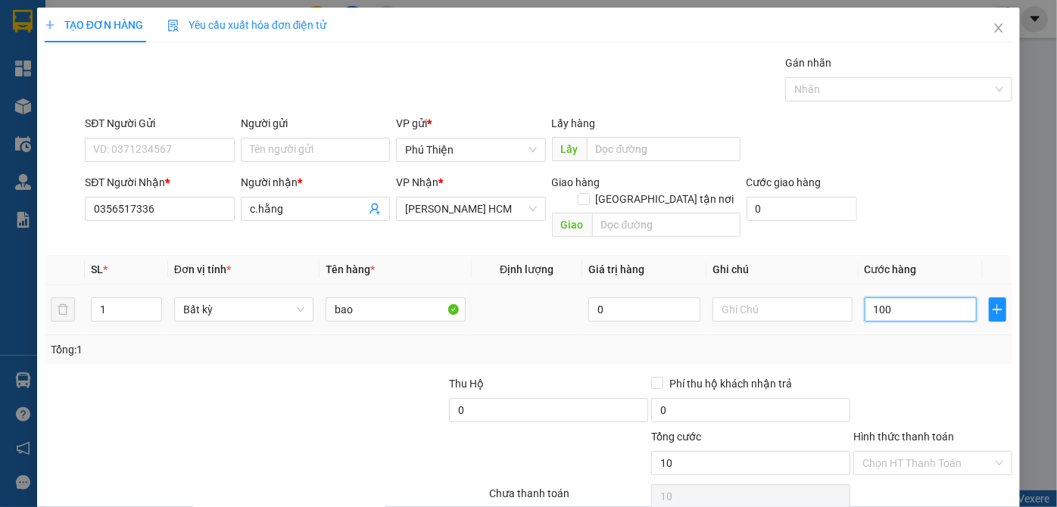
type input "100"
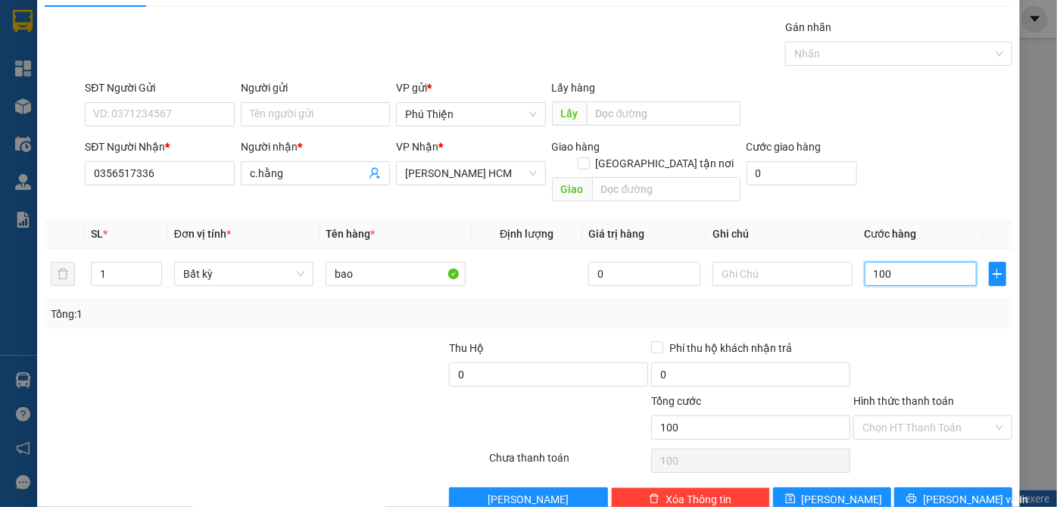
scroll to position [51, 0]
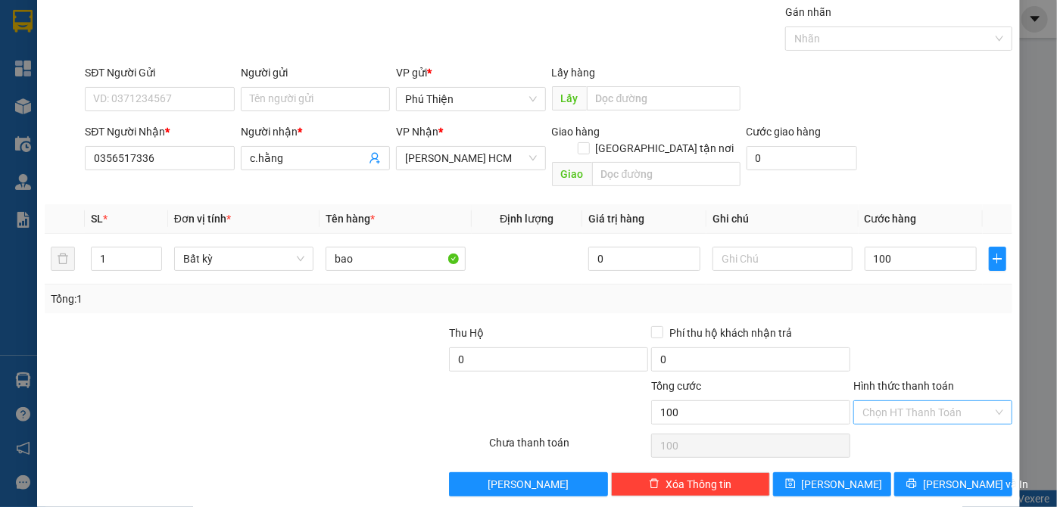
click at [936, 401] on input "Hình thức thanh toán" at bounding box center [927, 412] width 130 height 23
type input "100.000"
click at [922, 419] on div "Tại văn phòng" at bounding box center [924, 424] width 139 height 17
type input "0"
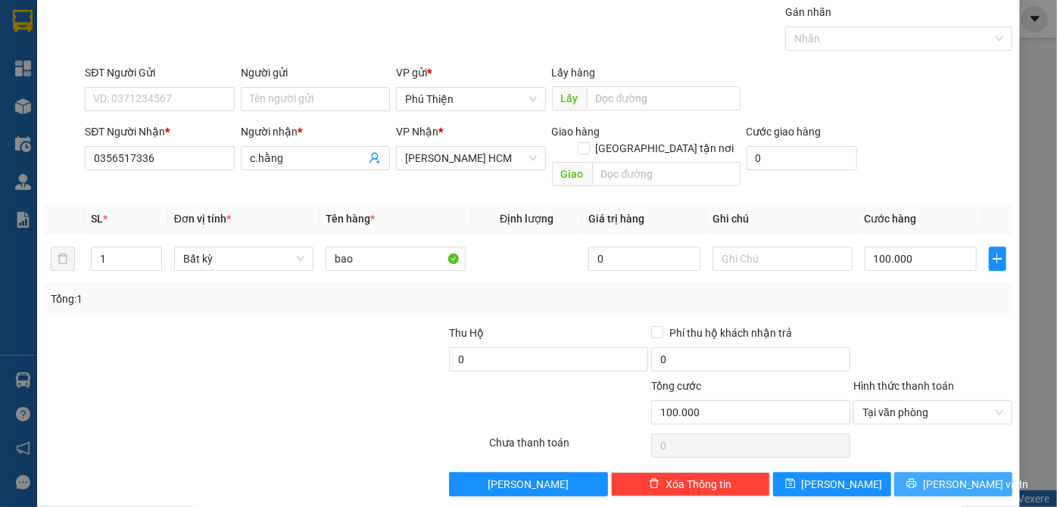
click at [947, 476] on span "[PERSON_NAME] và In" at bounding box center [976, 484] width 106 height 17
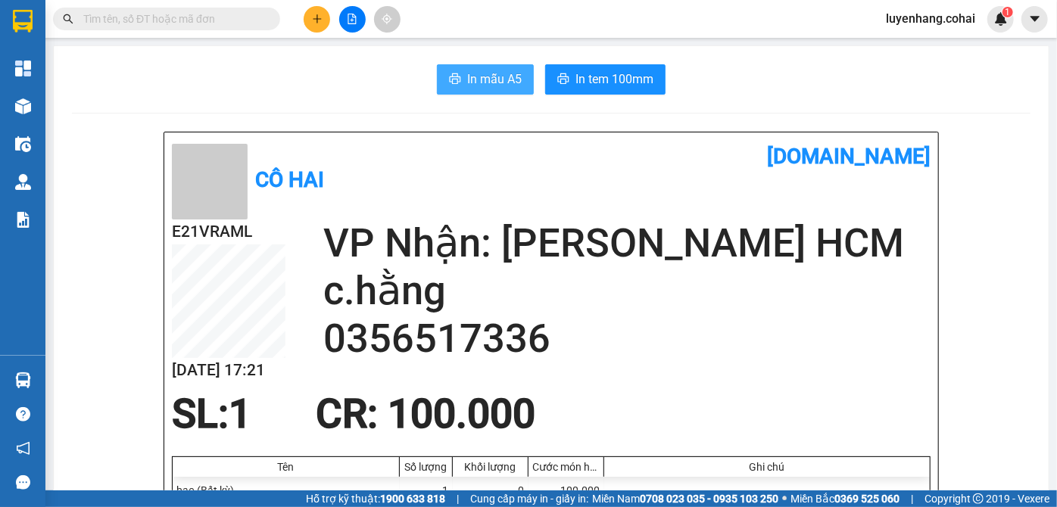
click at [488, 83] on span "In mẫu A5" at bounding box center [494, 79] width 55 height 19
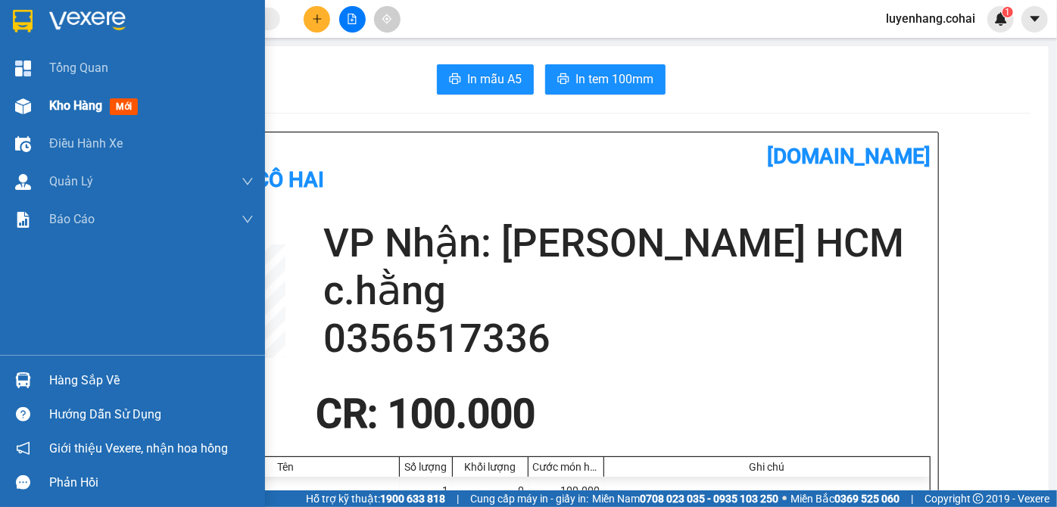
click at [31, 101] on div at bounding box center [23, 106] width 26 height 26
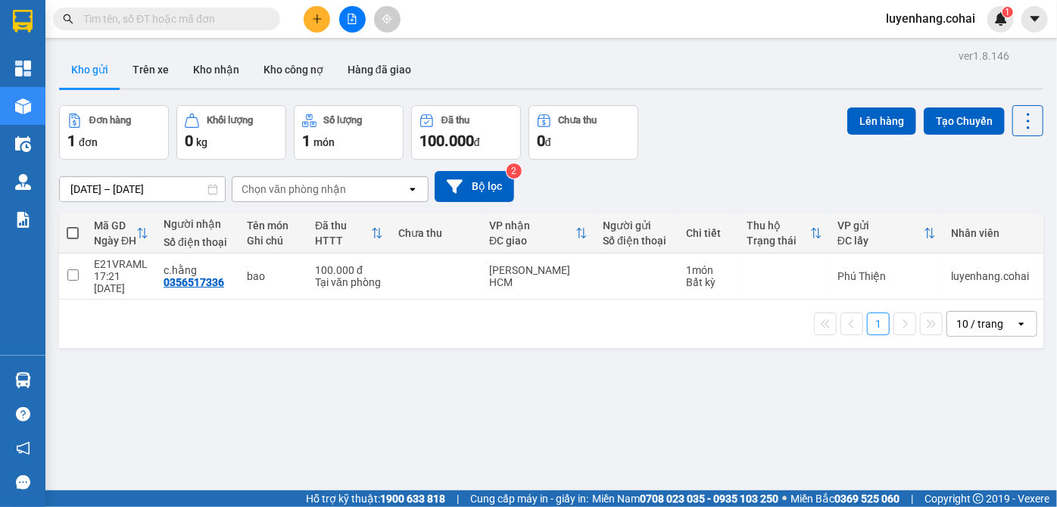
click at [70, 238] on span at bounding box center [73, 233] width 12 height 12
click at [73, 226] on input "checkbox" at bounding box center [73, 226] width 0 height 0
checkbox input "true"
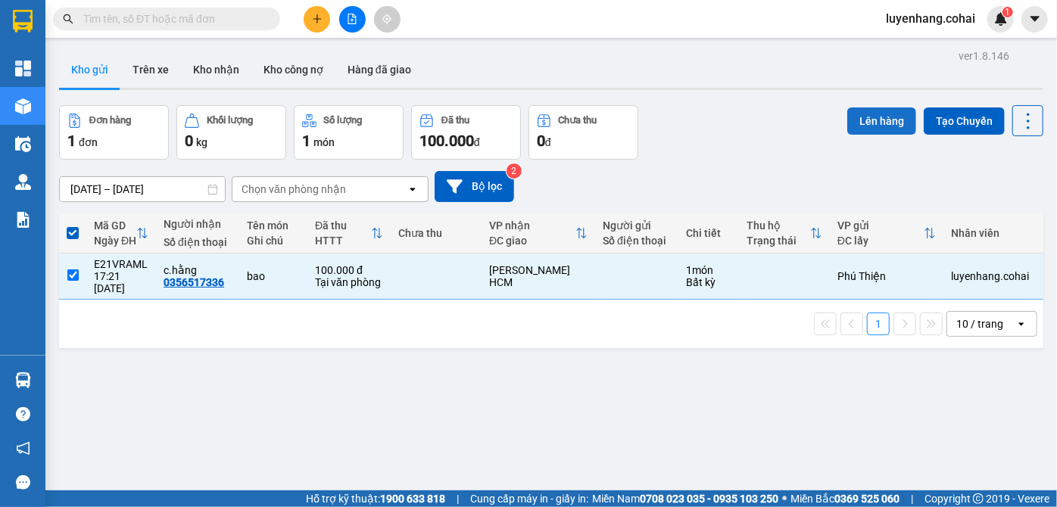
click at [857, 113] on button "Lên hàng" at bounding box center [881, 121] width 69 height 27
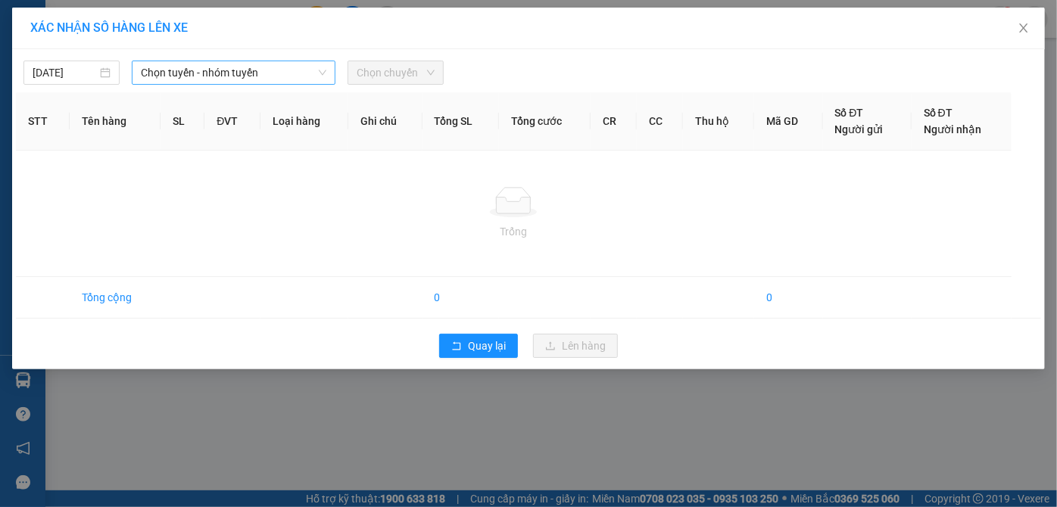
click at [256, 67] on span "Chọn tuyến - nhóm tuyến" at bounding box center [234, 72] width 186 height 23
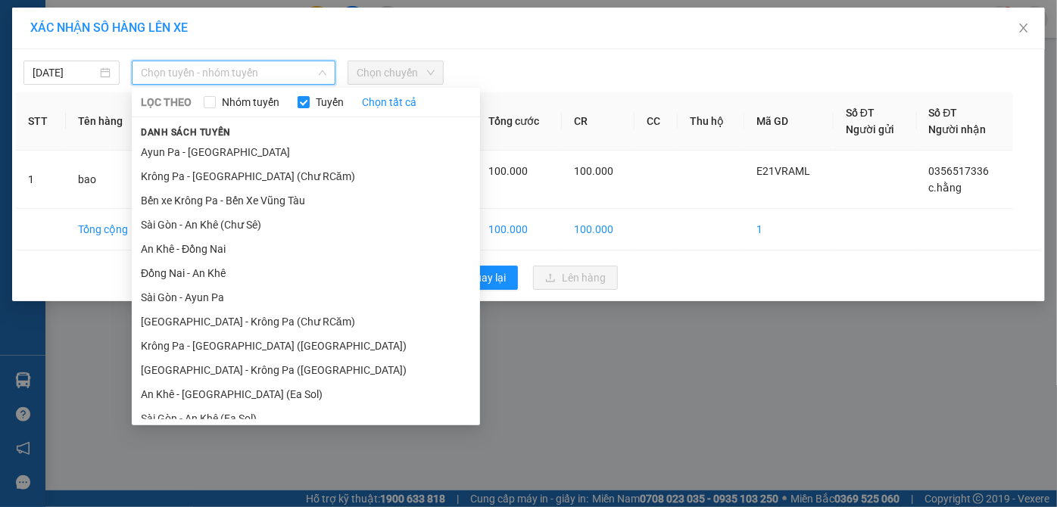
drag, startPoint x: 249, startPoint y: 170, endPoint x: 364, endPoint y: 117, distance: 126.7
click at [252, 169] on li "Krông Pa - [GEOGRAPHIC_DATA] (Chư RCăm)" at bounding box center [306, 176] width 348 height 24
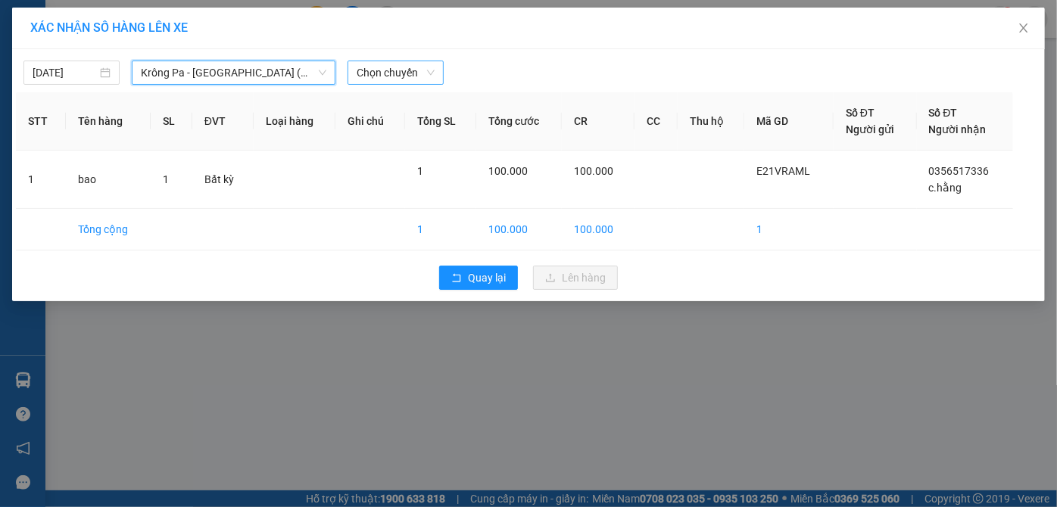
click at [407, 61] on span "Chọn chuyến" at bounding box center [396, 72] width 78 height 23
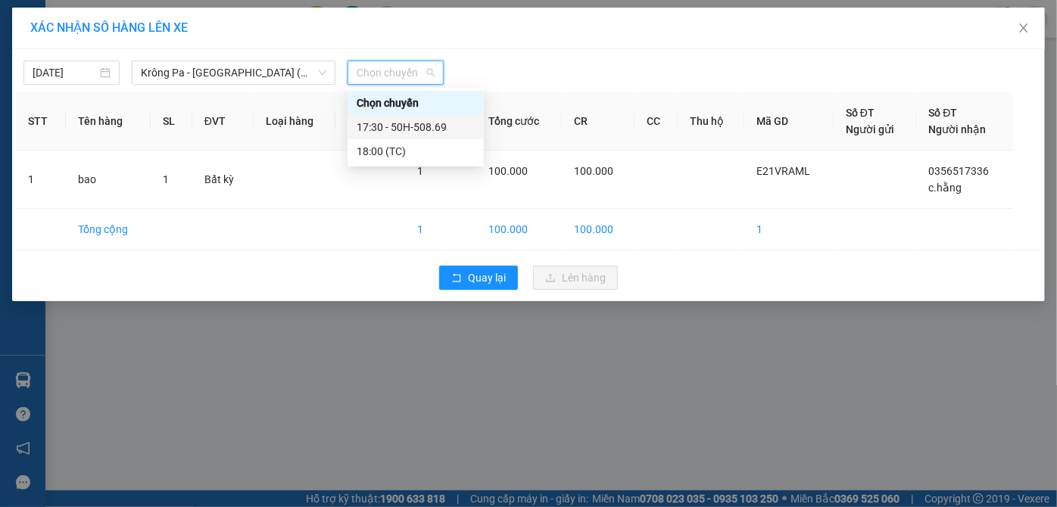
click at [436, 120] on div "17:30 - 50H-508.69" at bounding box center [416, 127] width 118 height 17
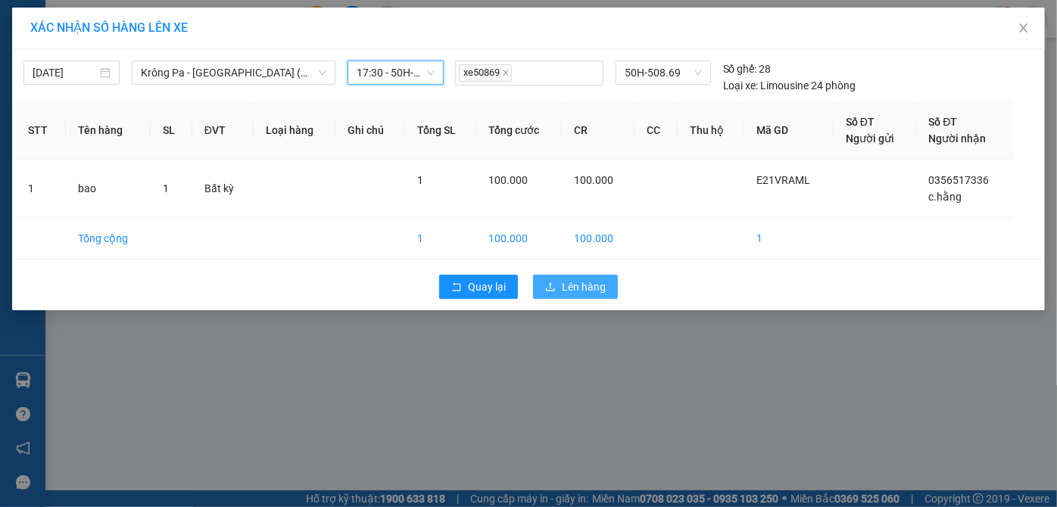
click at [572, 287] on span "Lên hàng" at bounding box center [584, 287] width 44 height 17
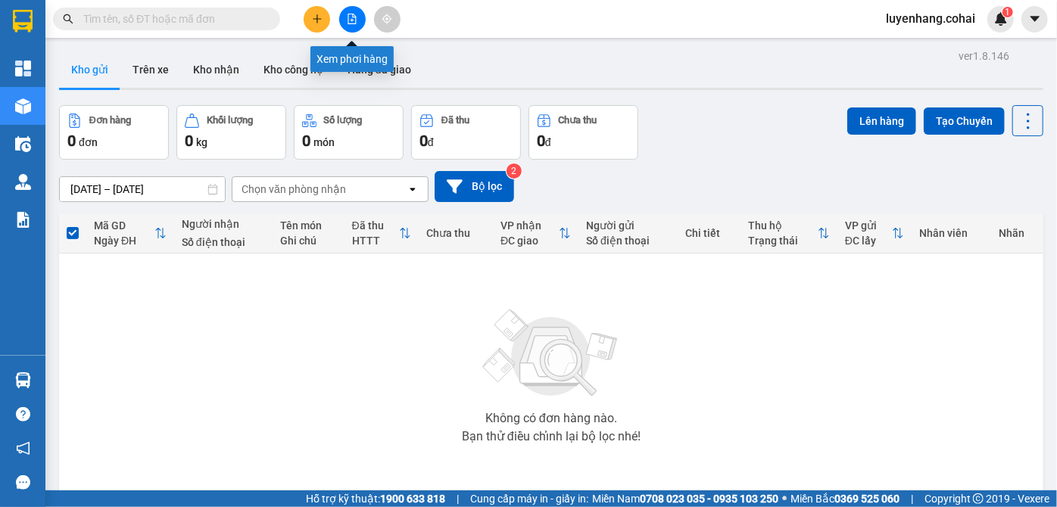
click at [351, 18] on icon "file-add" at bounding box center [352, 19] width 11 height 11
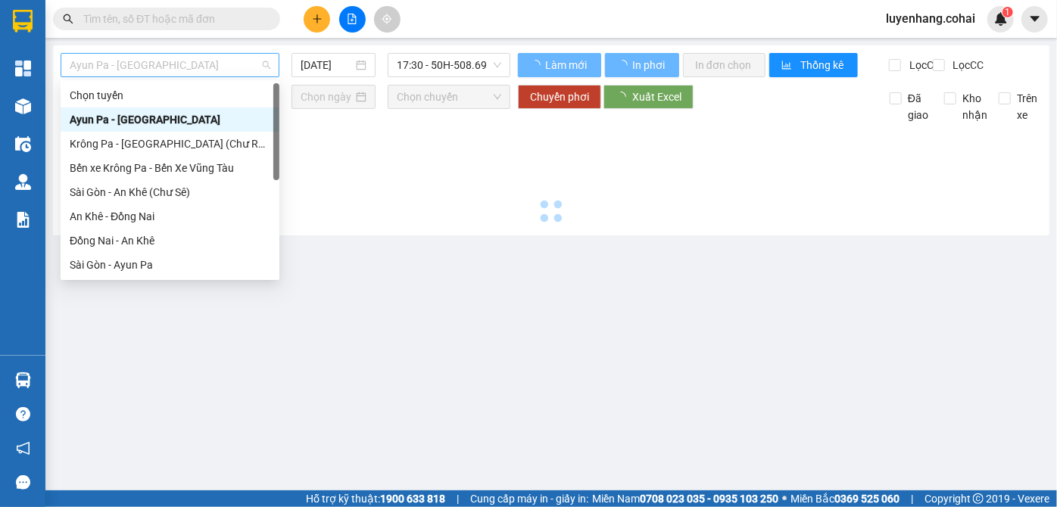
click at [183, 72] on span "Ayun Pa - [GEOGRAPHIC_DATA]" at bounding box center [170, 65] width 201 height 23
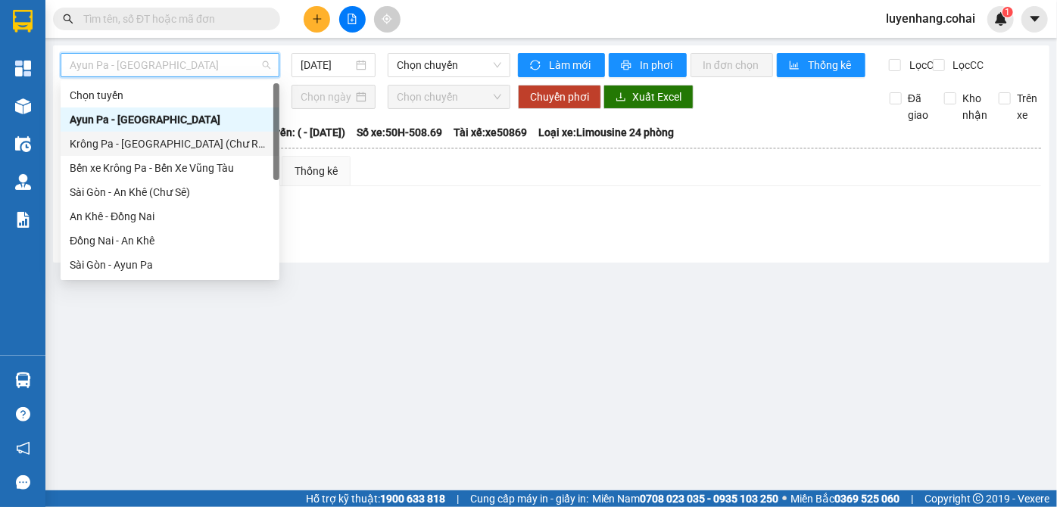
click at [200, 148] on div "Krông Pa - [GEOGRAPHIC_DATA] (Chư RCăm)" at bounding box center [170, 144] width 201 height 17
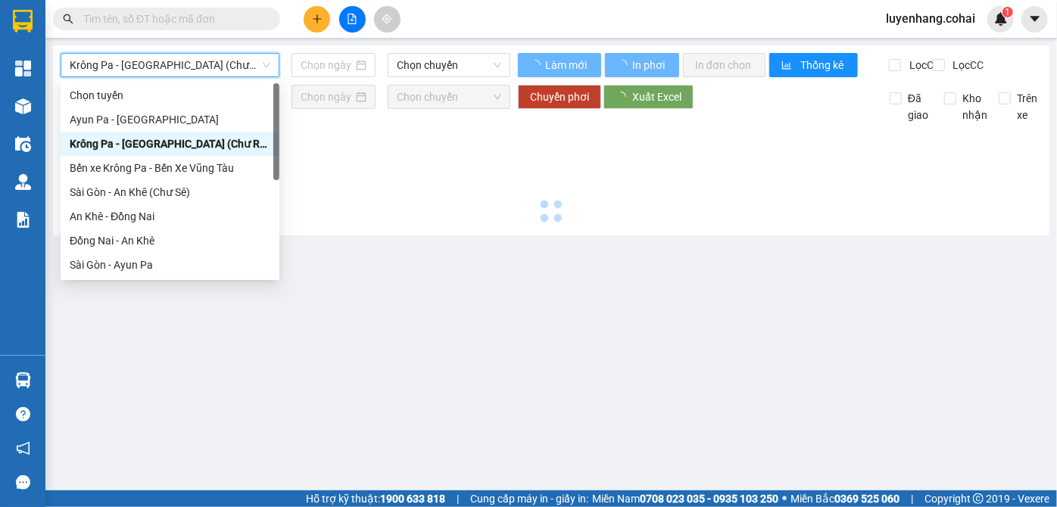
type input "[DATE]"
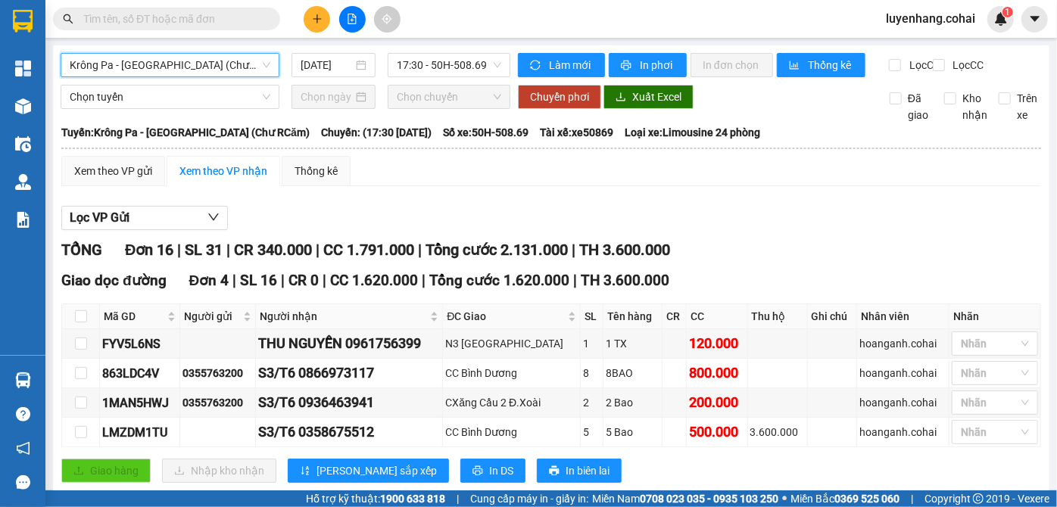
click at [163, 69] on span "Krông Pa - [GEOGRAPHIC_DATA] (Chư RCăm)" at bounding box center [170, 65] width 201 height 23
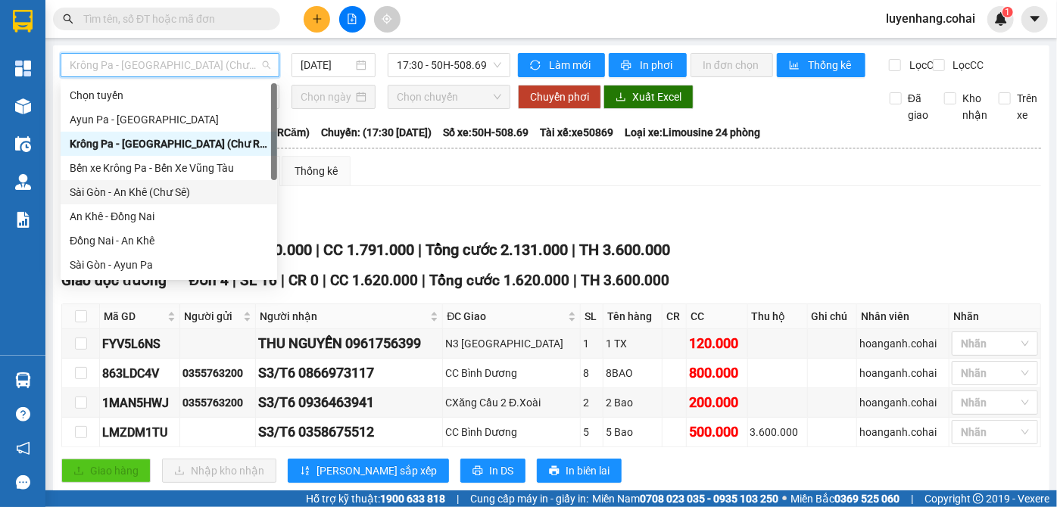
click at [168, 187] on div "Sài Gòn - An Khê (Chư Sê)" at bounding box center [169, 192] width 198 height 17
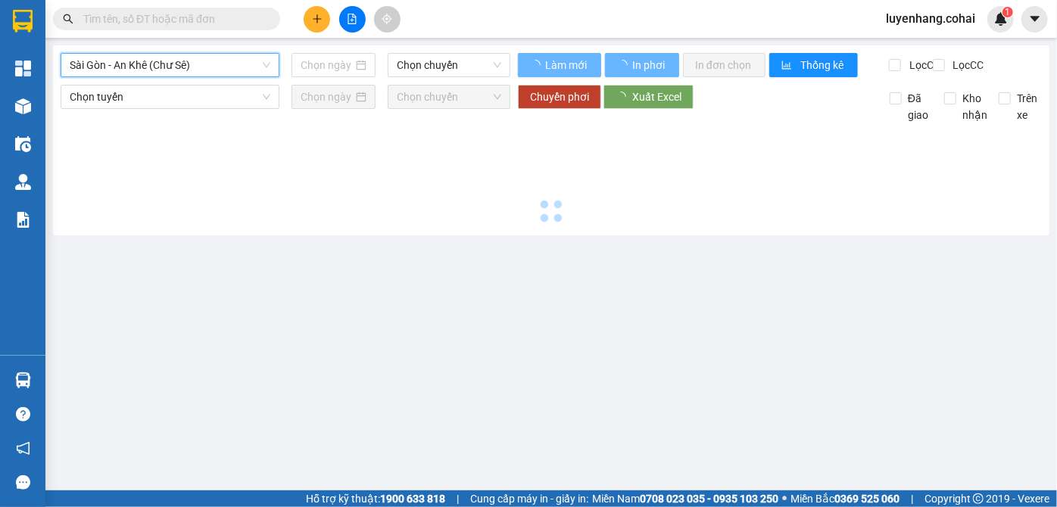
type input "[DATE]"
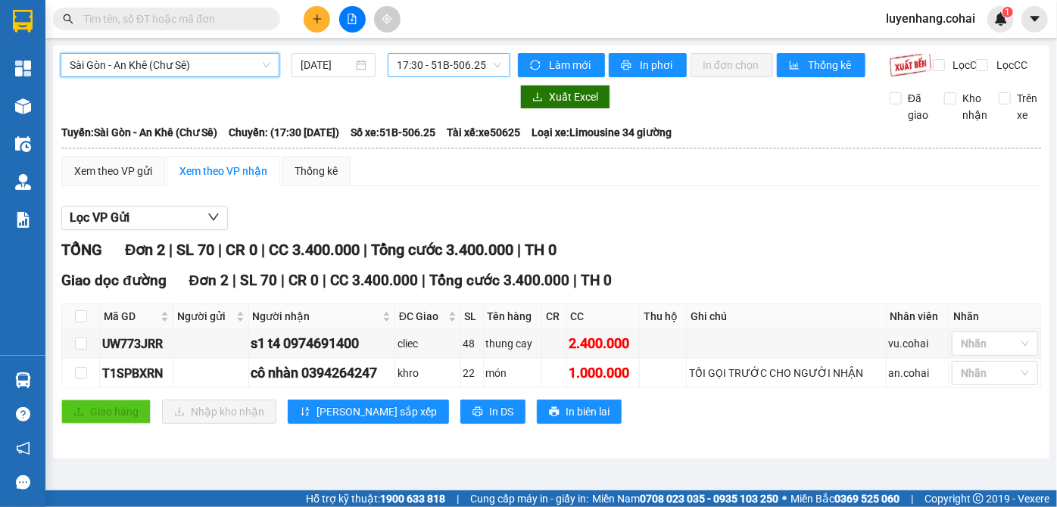
click at [469, 70] on span "17:30 - 51B-506.25" at bounding box center [449, 65] width 104 height 23
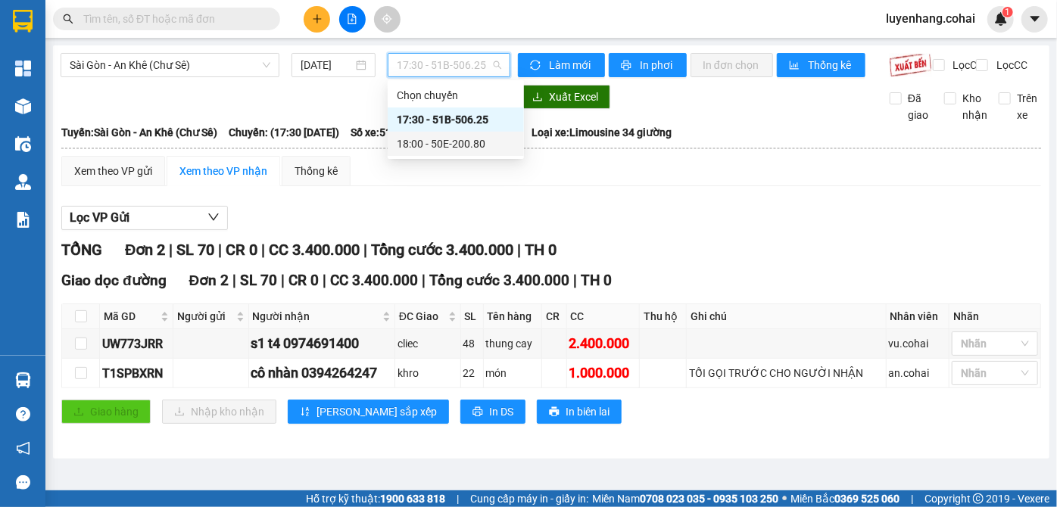
click at [483, 142] on div "18:00 - 50E-200.80" at bounding box center [456, 144] width 118 height 17
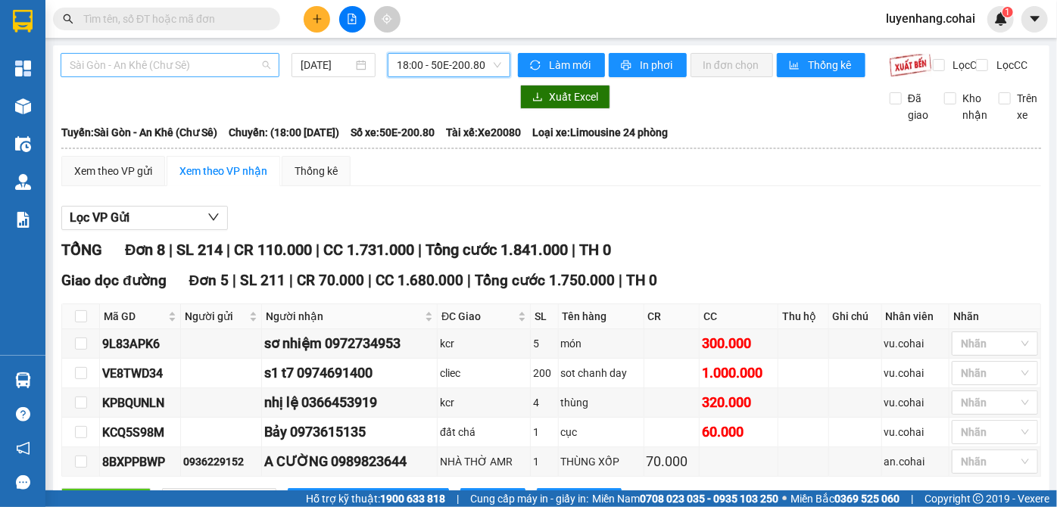
click at [224, 65] on span "Sài Gòn - An Khê (Chư Sê)" at bounding box center [170, 65] width 201 height 23
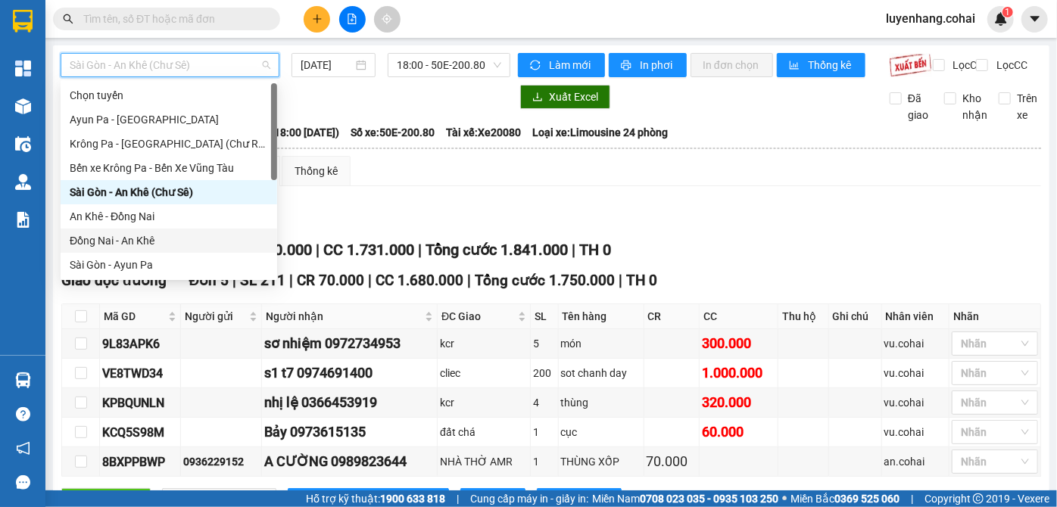
click at [164, 244] on div "Đồng Nai - An Khê" at bounding box center [169, 240] width 198 height 17
type input "[DATE]"
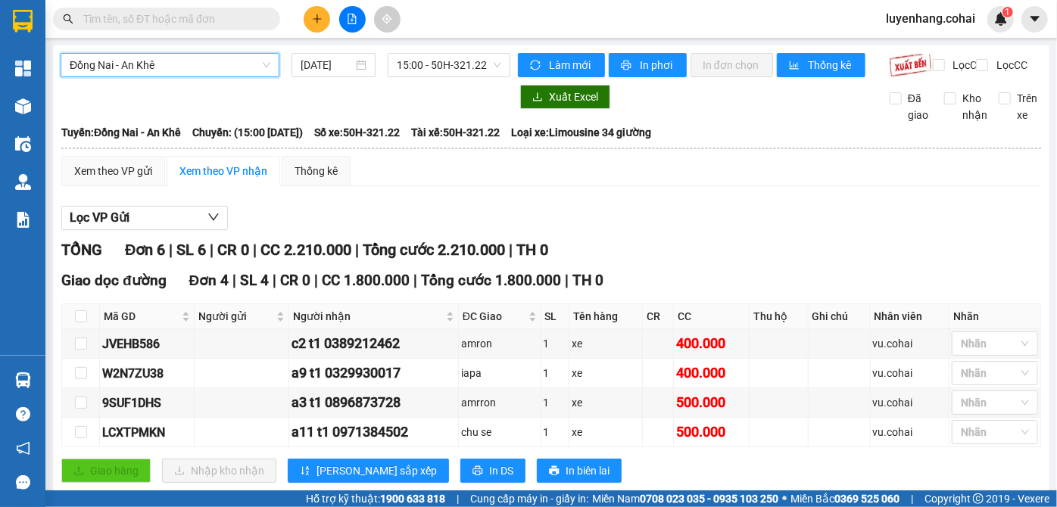
click at [206, 61] on span "Đồng Nai - An Khê" at bounding box center [170, 65] width 201 height 23
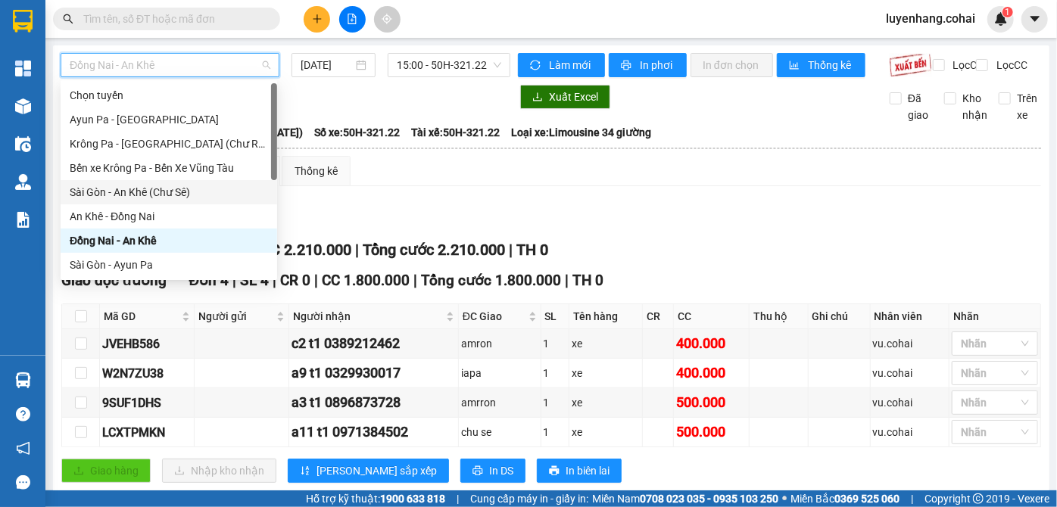
click at [156, 196] on div "Sài Gòn - An Khê (Chư Sê)" at bounding box center [169, 192] width 198 height 17
type input "[DATE]"
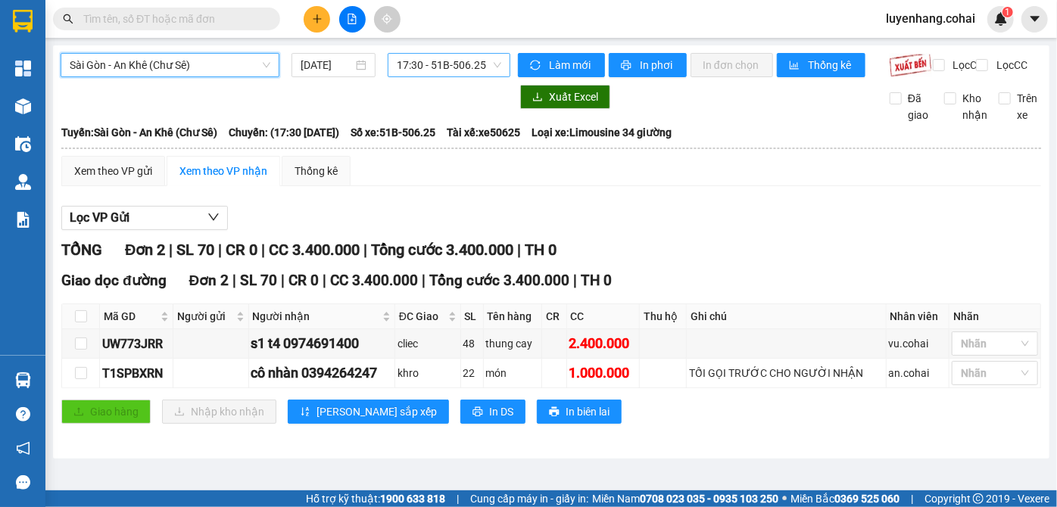
click at [457, 64] on span "17:30 - 51B-506.25" at bounding box center [449, 65] width 104 height 23
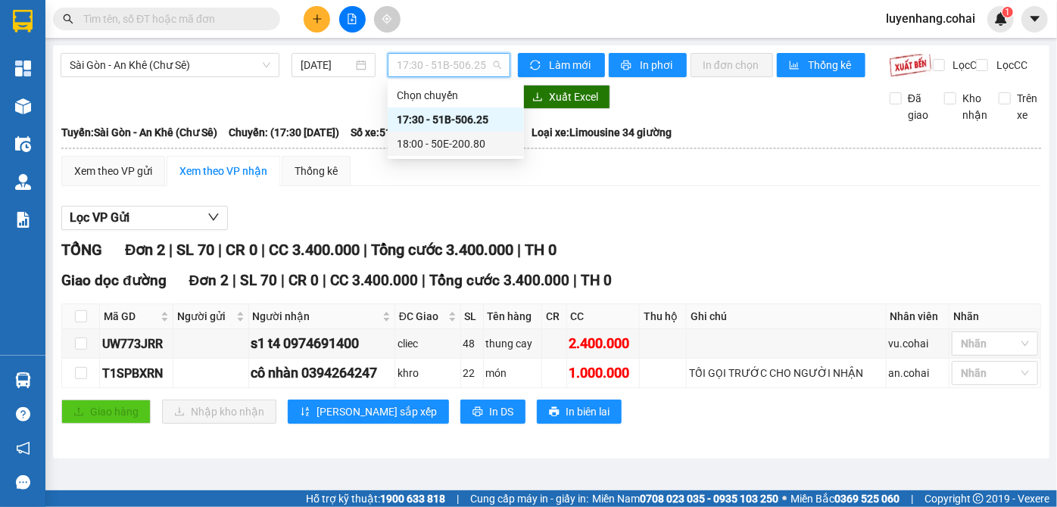
click at [465, 142] on div "18:00 - 50E-200.80" at bounding box center [456, 144] width 118 height 17
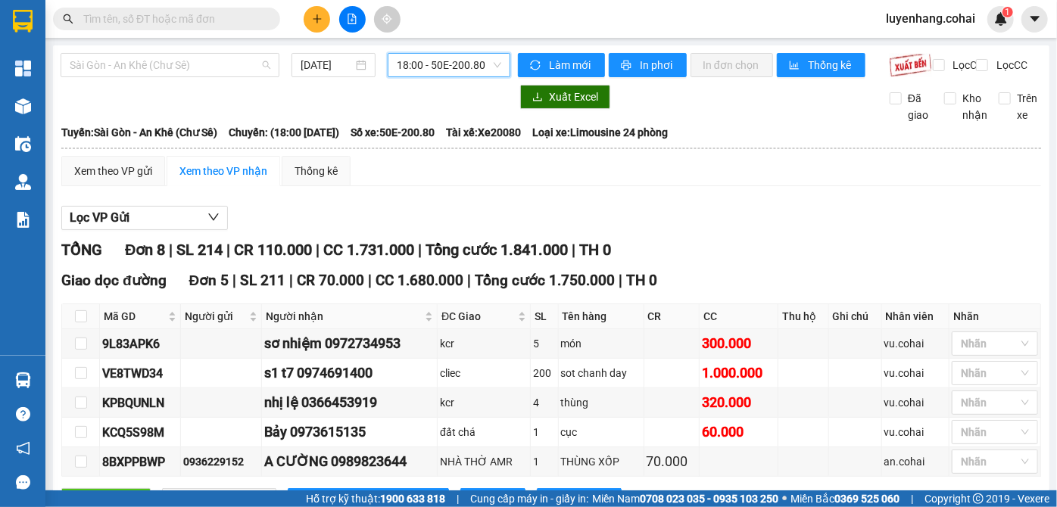
drag, startPoint x: 196, startPoint y: 59, endPoint x: 192, endPoint y: 83, distance: 24.6
click at [195, 59] on span "Sài Gòn - An Khê (Chư Sê)" at bounding box center [170, 65] width 201 height 23
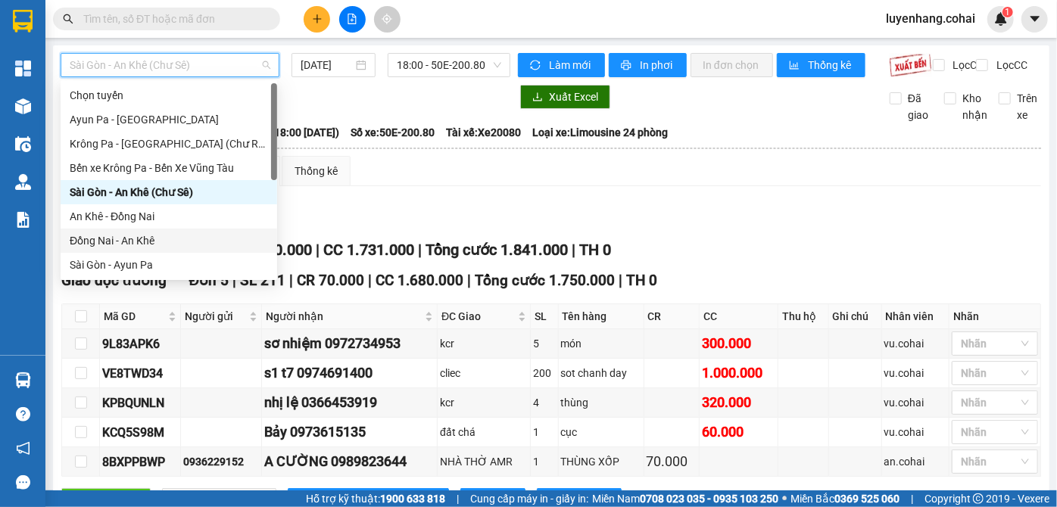
click at [158, 242] on div "Đồng Nai - An Khê" at bounding box center [169, 240] width 198 height 17
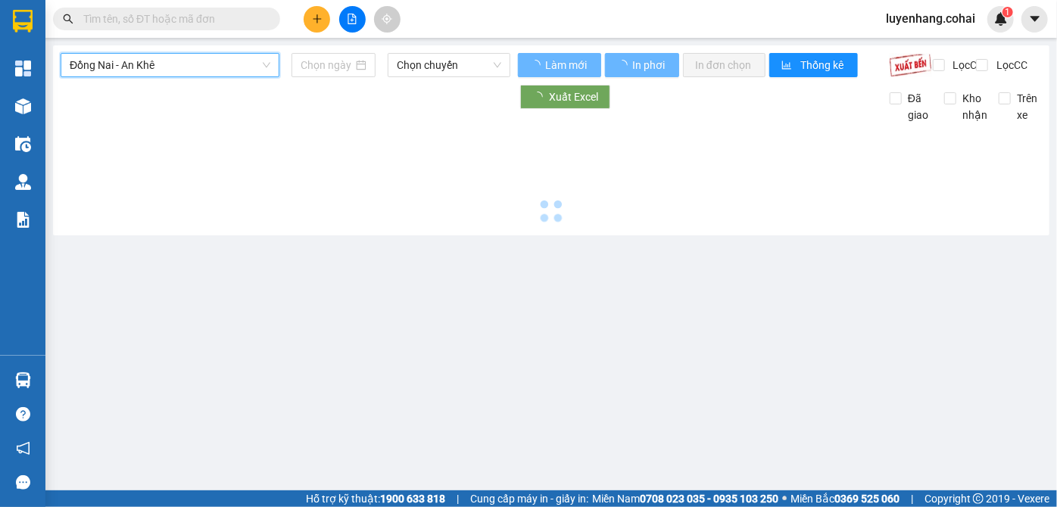
type input "[DATE]"
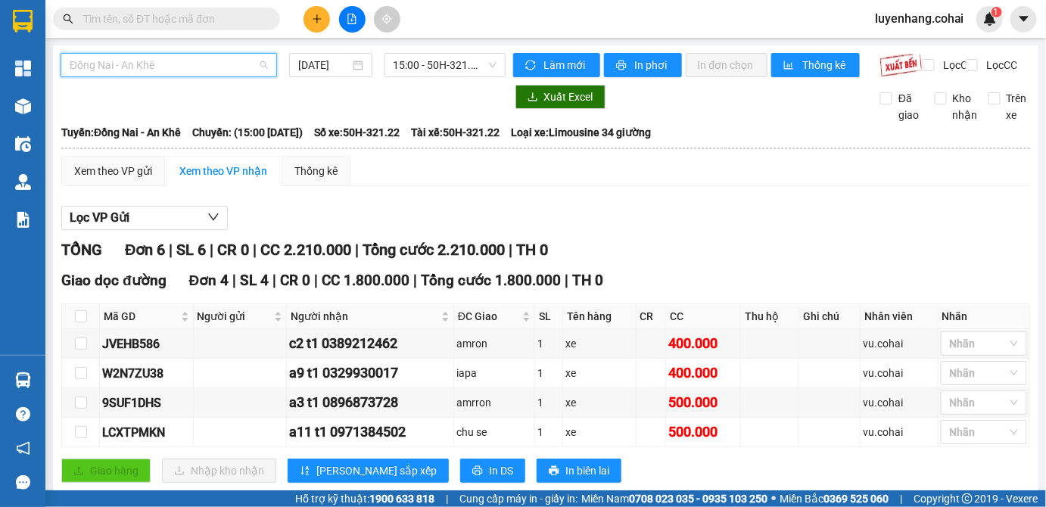
click at [153, 69] on span "Đồng Nai - An Khê" at bounding box center [169, 65] width 198 height 23
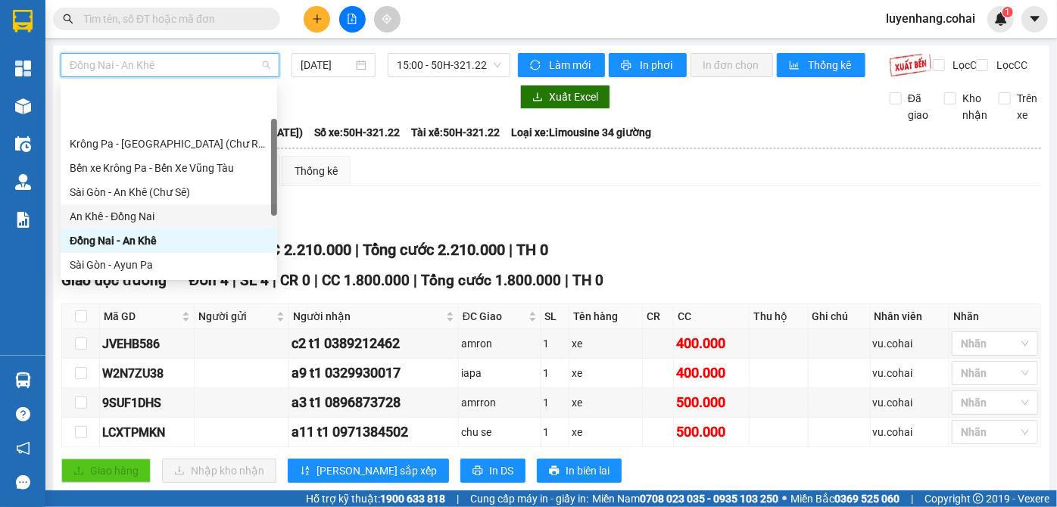
scroll to position [68, 0]
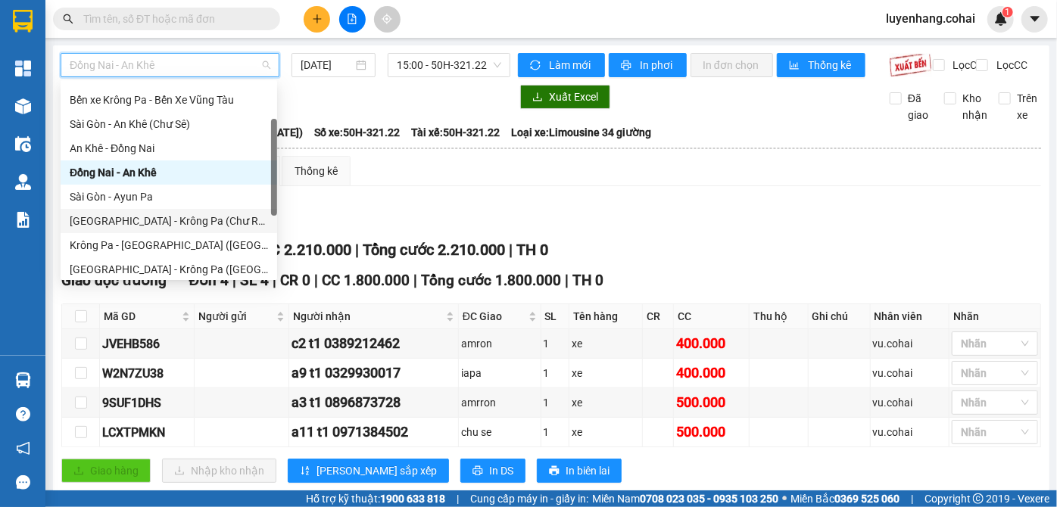
click at [164, 220] on div "[GEOGRAPHIC_DATA] - Krông Pa (Chư RCăm)" at bounding box center [169, 221] width 198 height 17
type input "[DATE]"
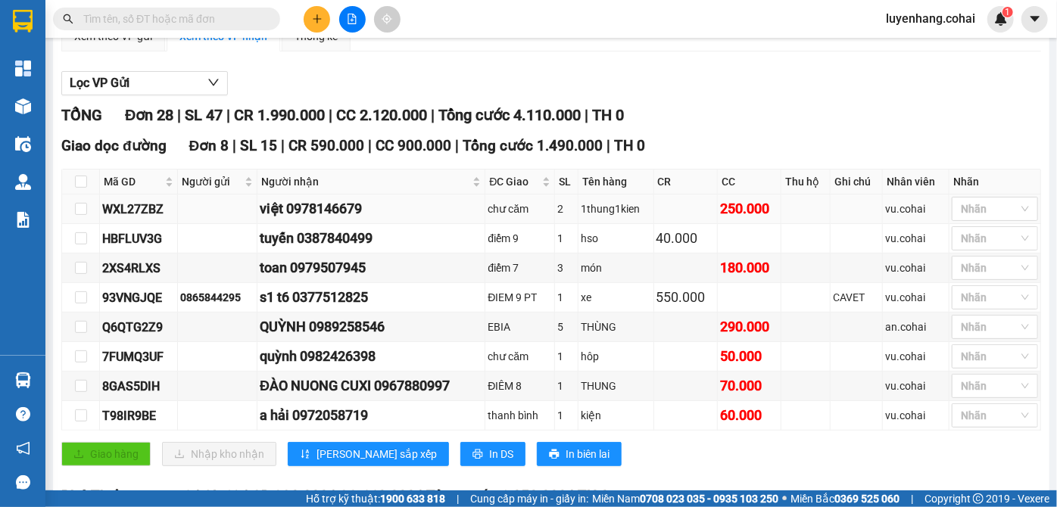
scroll to position [137, 0]
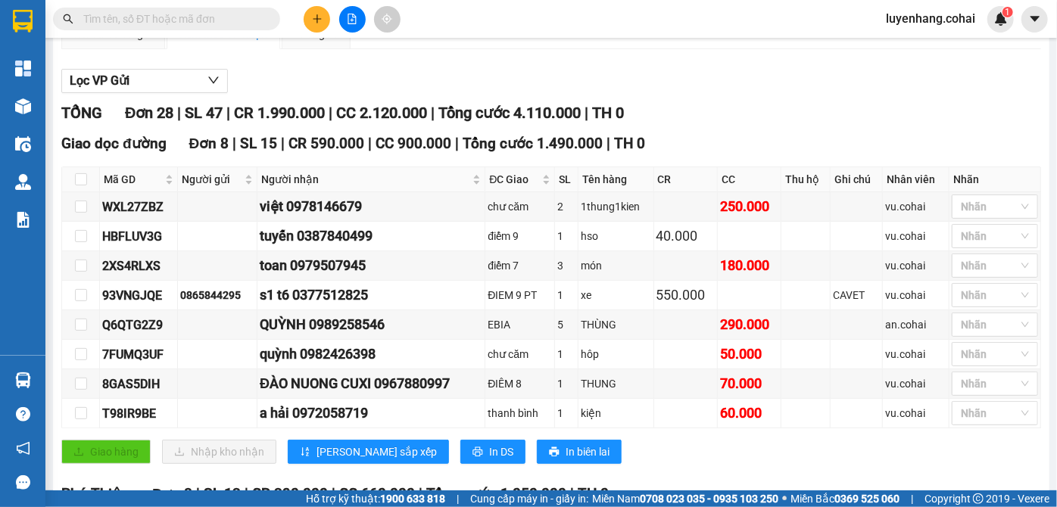
click at [756, 118] on div "TỔNG Đơn 28 | SL 47 | CR 1.990.000 | CC 2.120.000 | Tổng cước 4.110.000 | TH 0" at bounding box center [551, 112] width 980 height 23
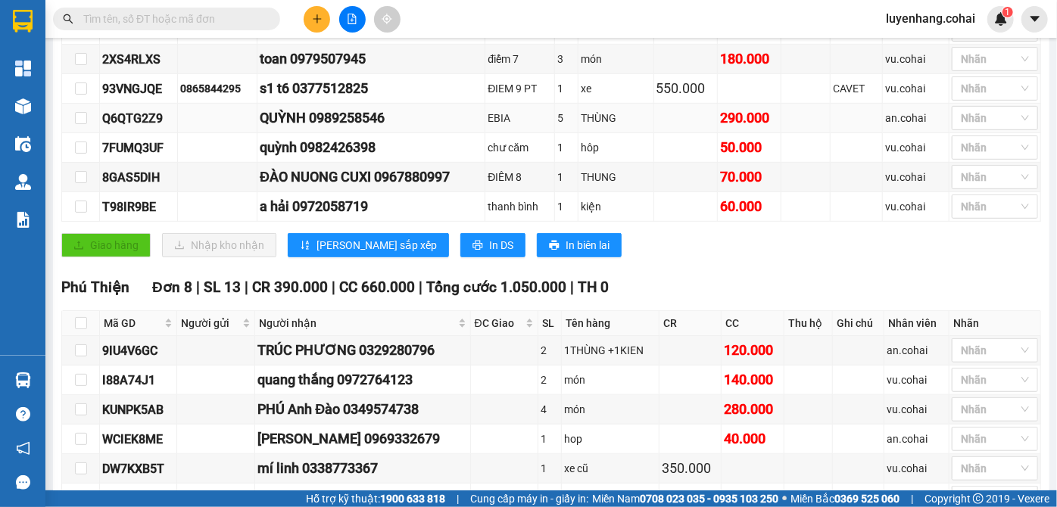
scroll to position [481, 0]
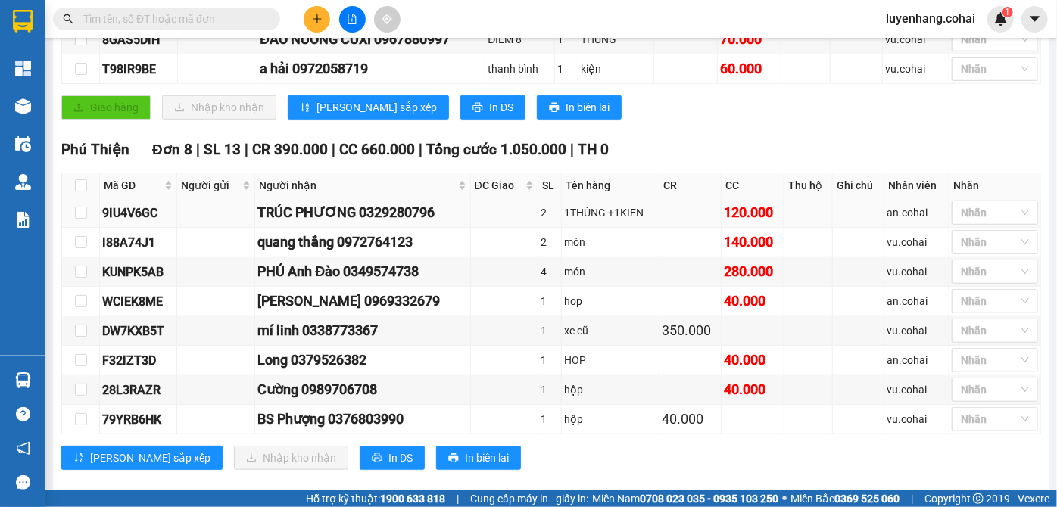
click at [407, 222] on div "TRÚC PHƯƠNG 0329280796" at bounding box center [362, 212] width 210 height 21
copy div "0329280796"
click at [193, 23] on input "text" at bounding box center [172, 19] width 179 height 17
paste input "0329280796"
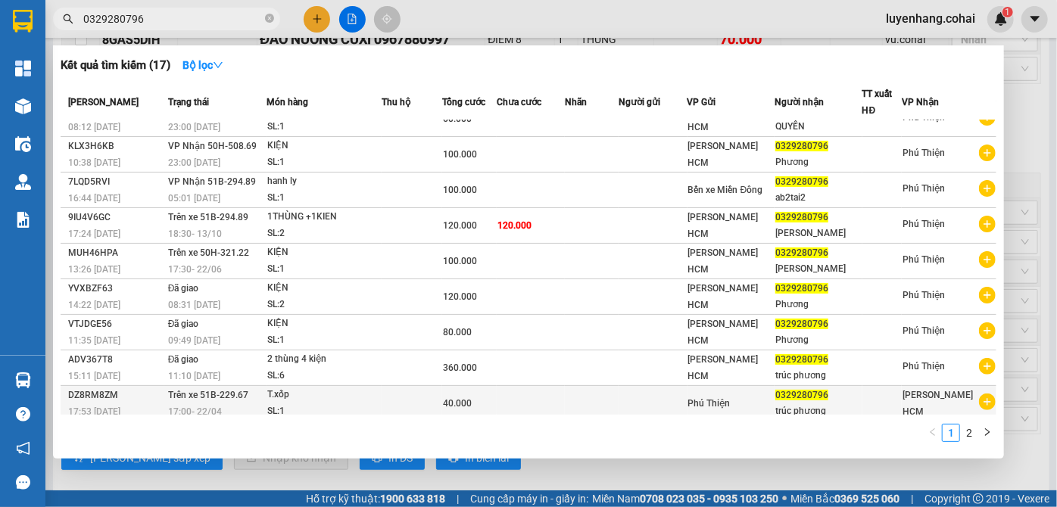
scroll to position [0, 0]
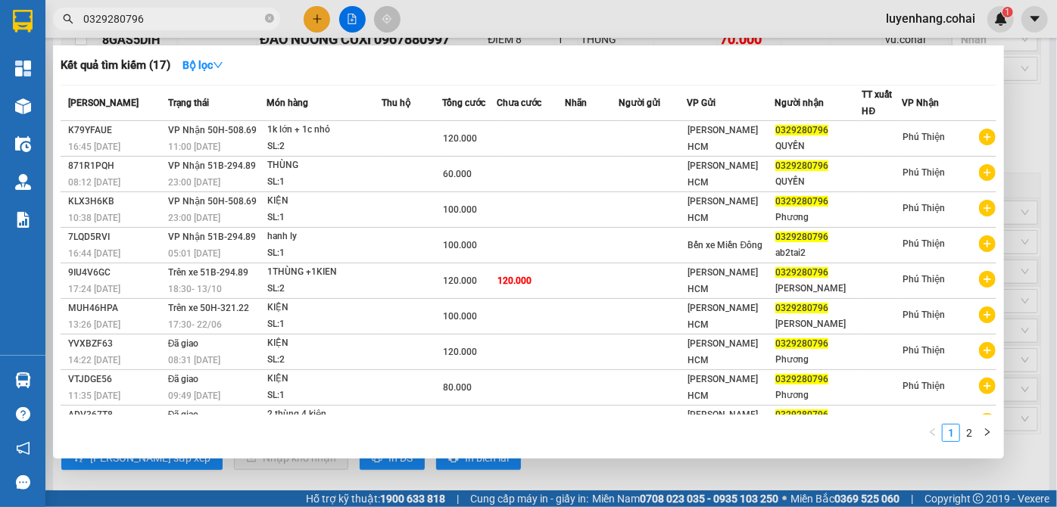
type input "0329280796"
click at [513, 14] on div at bounding box center [528, 253] width 1057 height 507
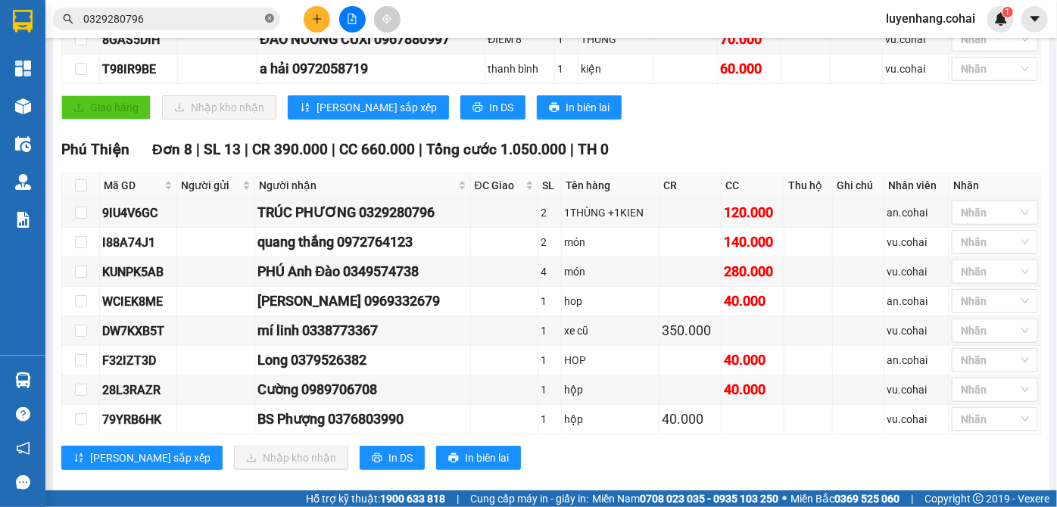
click at [272, 20] on icon "close-circle" at bounding box center [269, 18] width 9 height 9
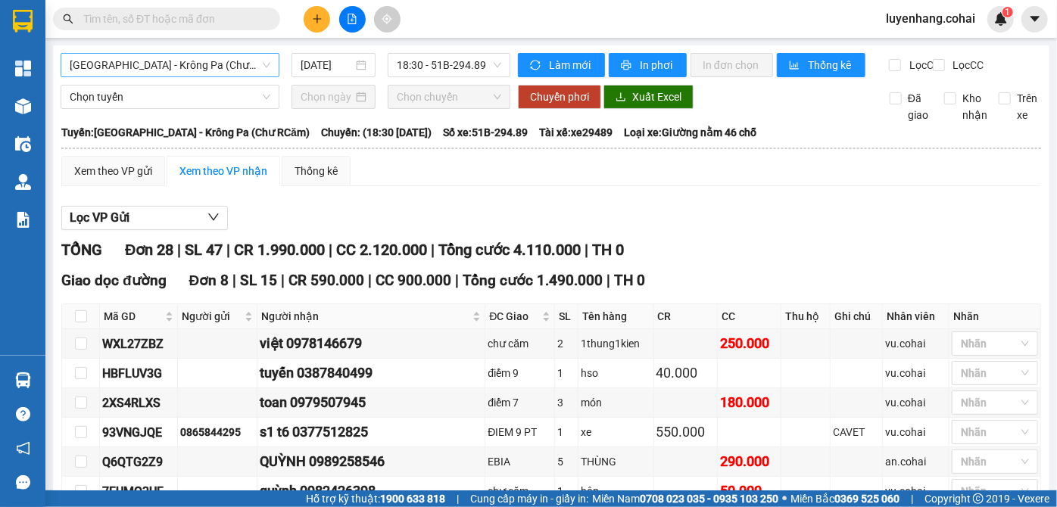
click at [195, 69] on span "[GEOGRAPHIC_DATA] - Krông Pa (Chư RCăm)" at bounding box center [170, 65] width 201 height 23
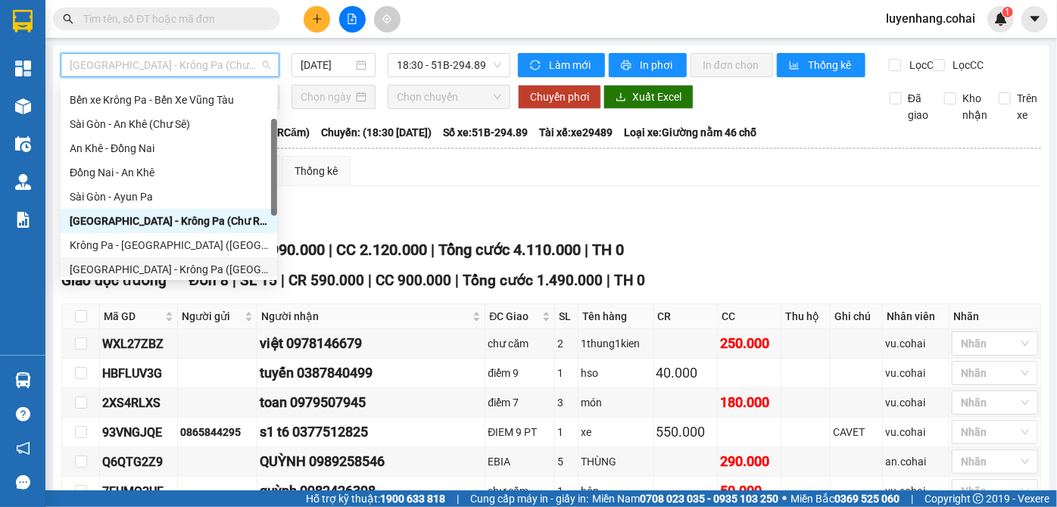
click at [189, 259] on div "[GEOGRAPHIC_DATA] - Krông Pa ([GEOGRAPHIC_DATA])" at bounding box center [169, 269] width 217 height 24
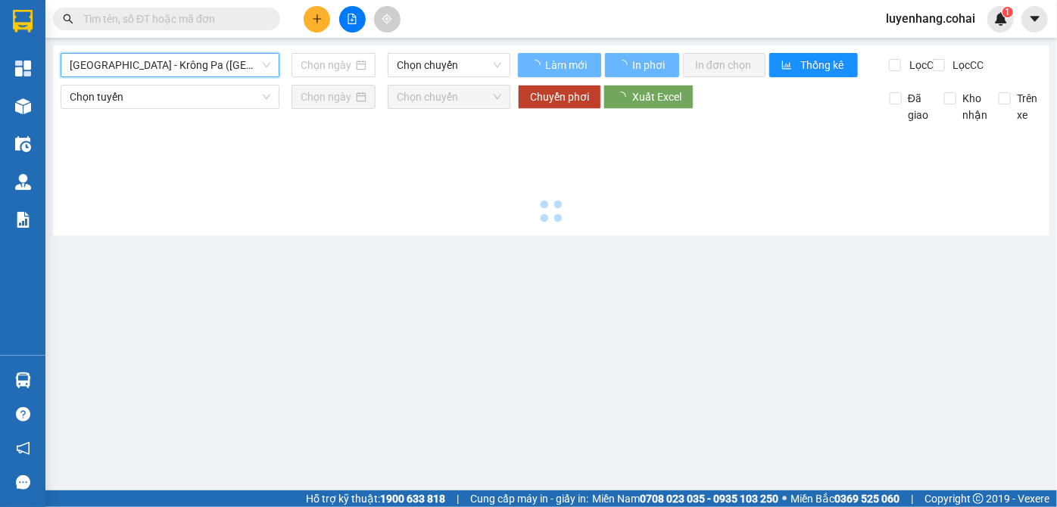
type input "[DATE]"
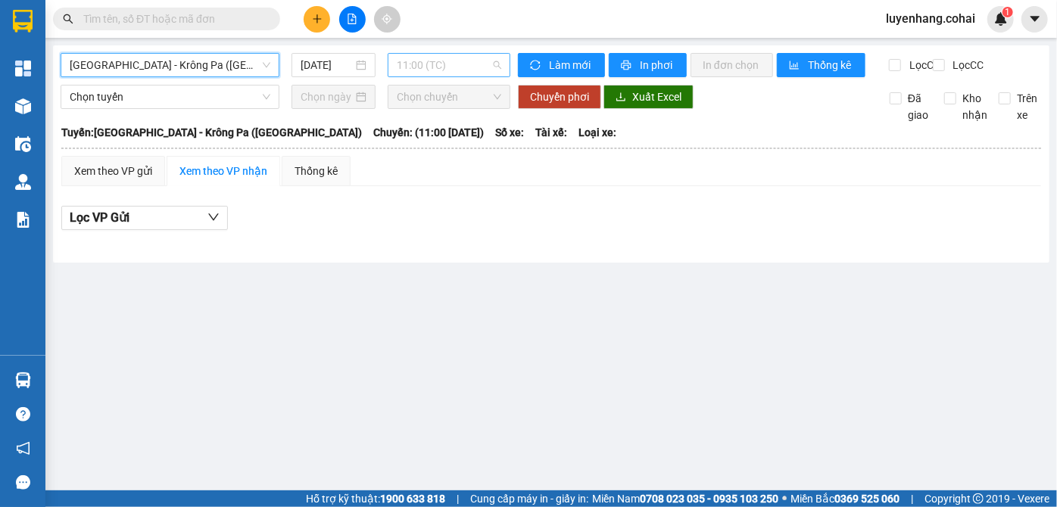
click at [464, 67] on span "11:00 (TC)" at bounding box center [449, 65] width 104 height 23
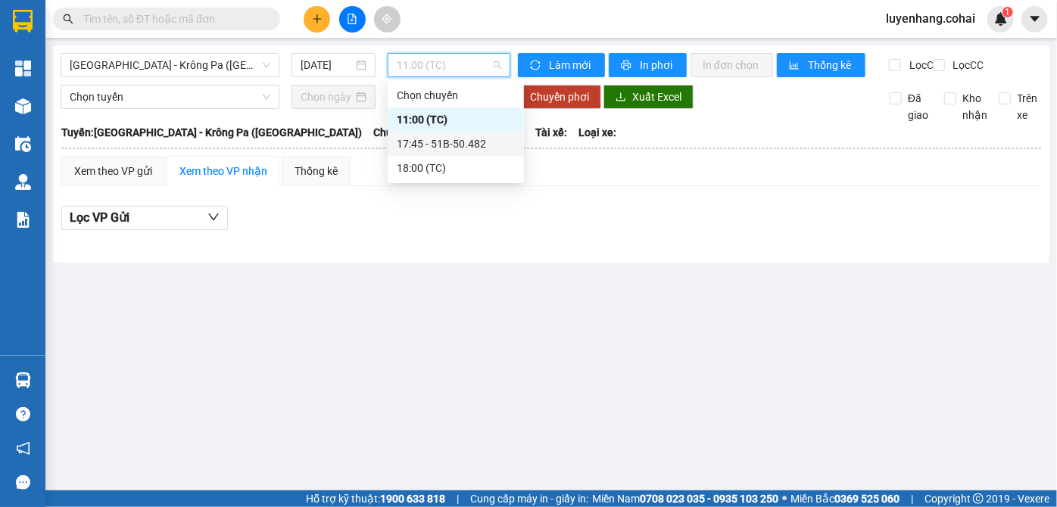
click at [472, 142] on div "17:45 - 51B-50.482" at bounding box center [456, 144] width 118 height 17
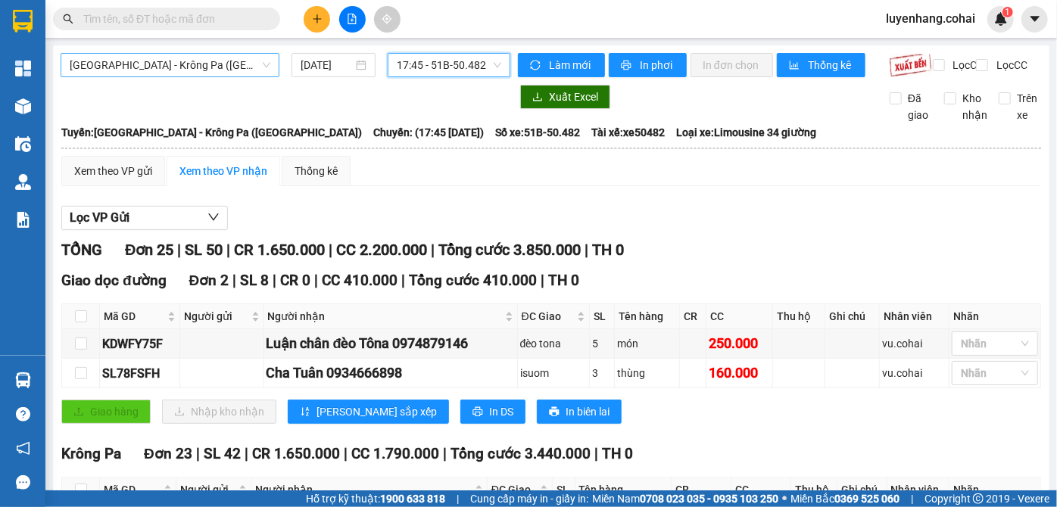
click at [188, 63] on span "[GEOGRAPHIC_DATA] - Krông Pa ([GEOGRAPHIC_DATA])" at bounding box center [170, 65] width 201 height 23
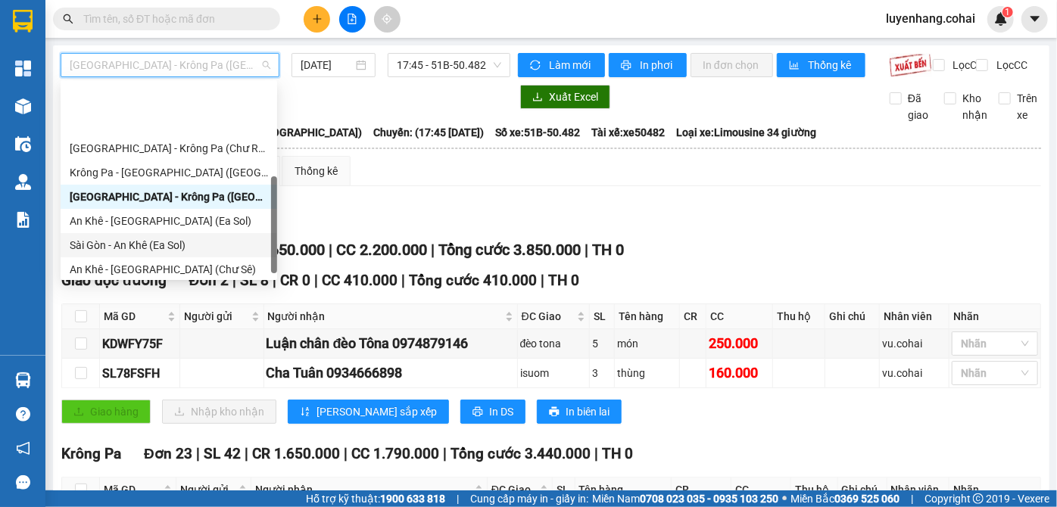
scroll to position [210, 0]
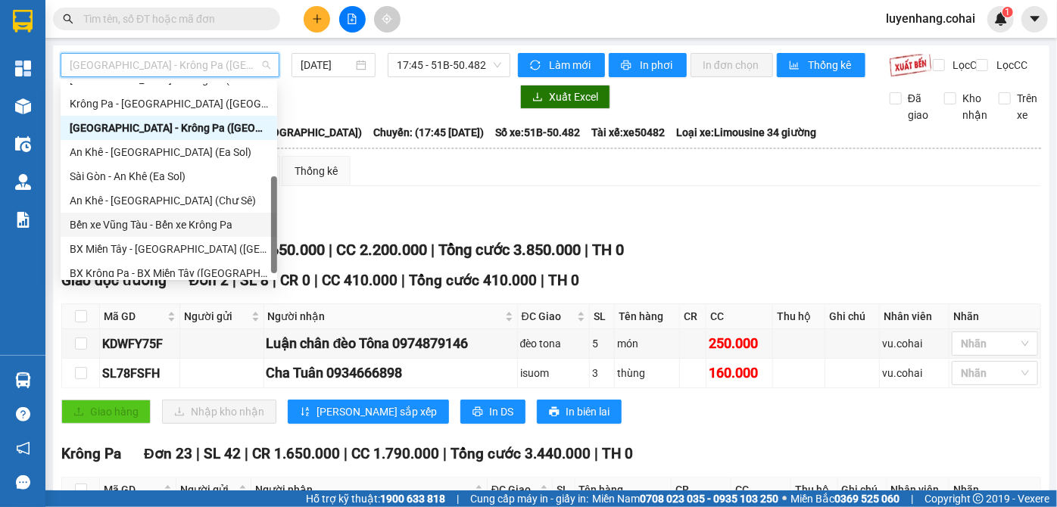
click at [182, 225] on div "Bến xe Vũng Tàu - Bến xe Krông Pa" at bounding box center [169, 225] width 198 height 17
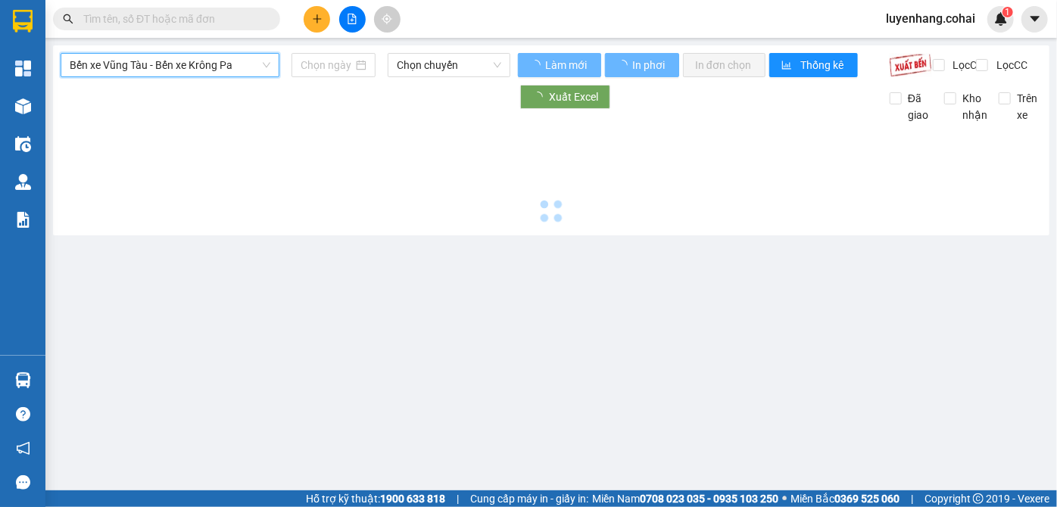
type input "[DATE]"
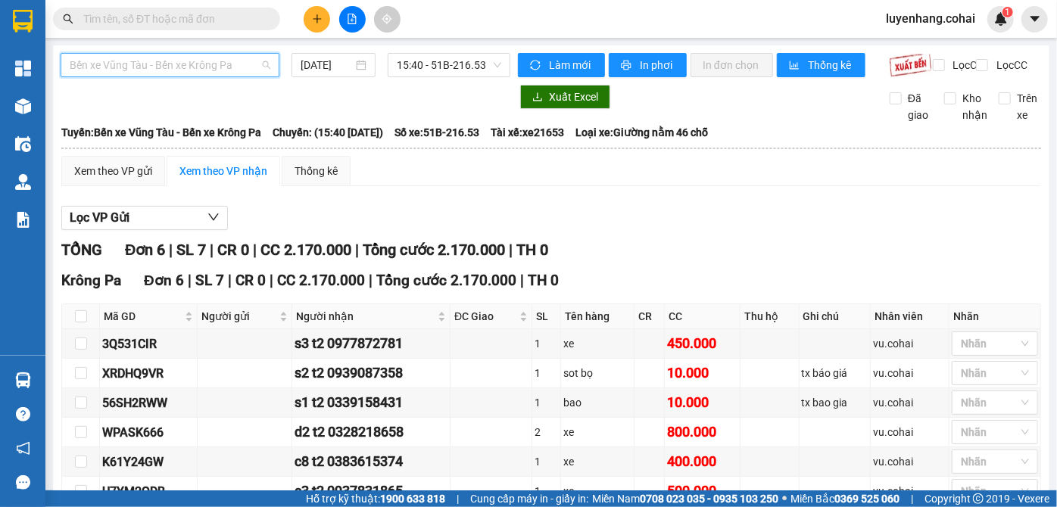
click at [224, 57] on span "Bến xe Vũng Tàu - Bến xe Krông Pa" at bounding box center [170, 65] width 201 height 23
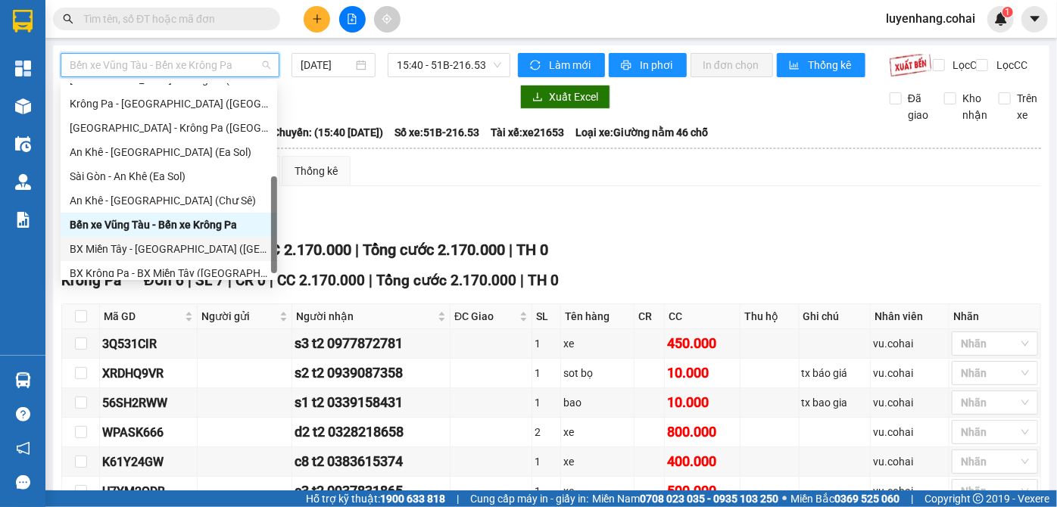
click at [179, 251] on div "BX Miền Tây - [GEOGRAPHIC_DATA] ([GEOGRAPHIC_DATA] - [GEOGRAPHIC_DATA])" at bounding box center [169, 249] width 198 height 17
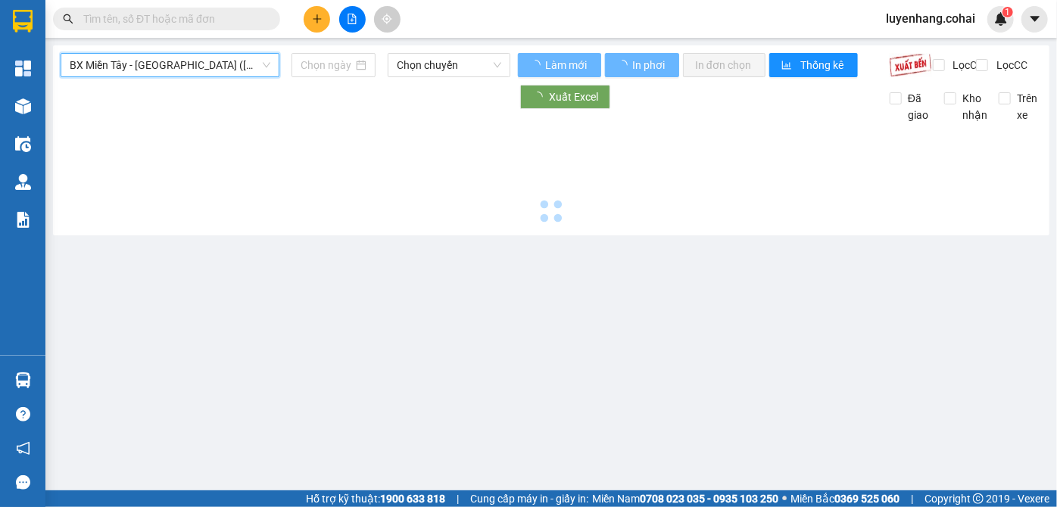
type input "[DATE]"
